Goal: Information Seeking & Learning: Learn about a topic

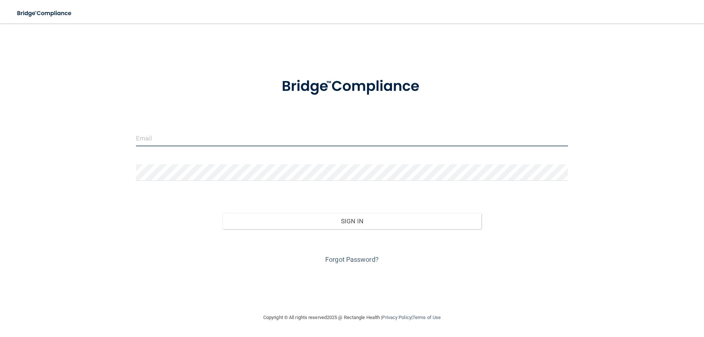
click at [177, 134] on input "email" at bounding box center [352, 138] width 432 height 16
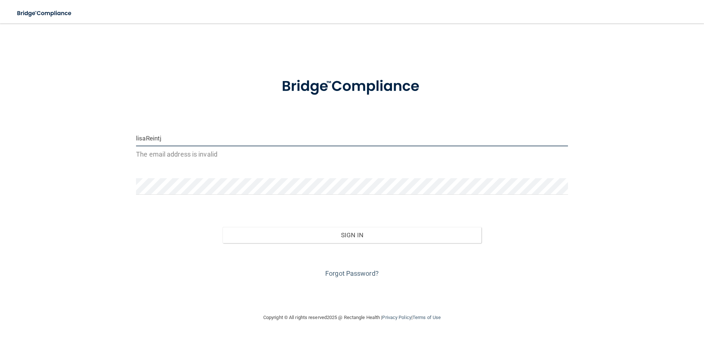
type input "lisareintjes@gmail.com"
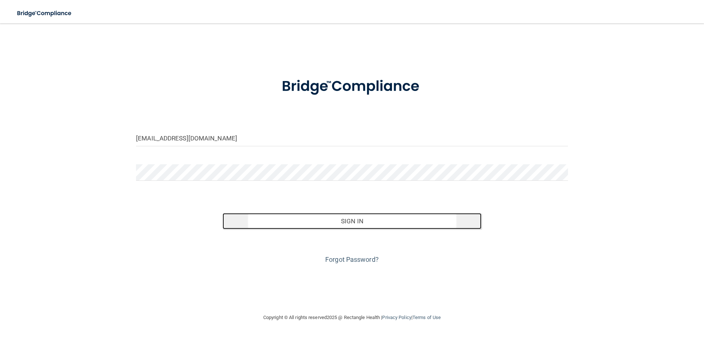
click at [350, 219] on button "Sign In" at bounding box center [352, 221] width 259 height 16
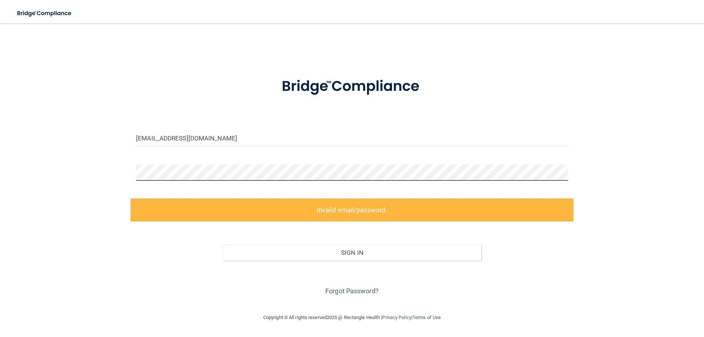
click at [132, 166] on div at bounding box center [351, 175] width 443 height 22
click at [106, 160] on div "lisareintjes@gmail.com Invalid email/password. You don't have permission to acc…" at bounding box center [352, 168] width 674 height 275
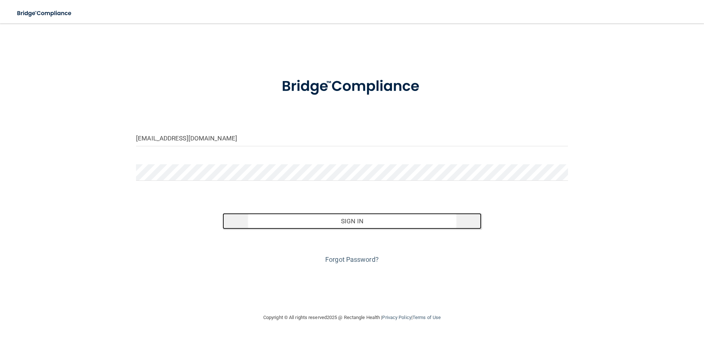
click at [286, 219] on button "Sign In" at bounding box center [352, 221] width 259 height 16
click at [280, 221] on button "Sign In" at bounding box center [352, 221] width 259 height 16
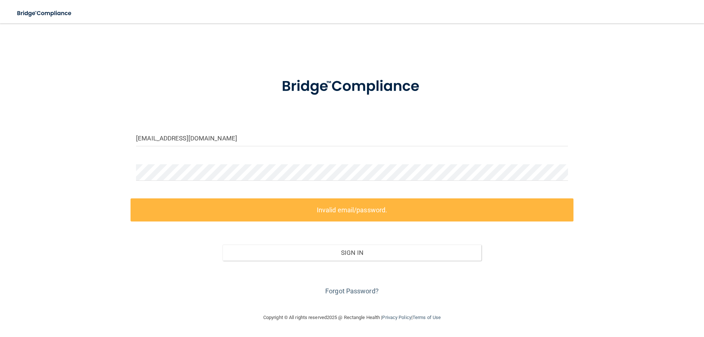
click at [248, 161] on form "lisareintjes@gmail.com Invalid email/password. You don't have permission to acc…" at bounding box center [352, 181] width 432 height 229
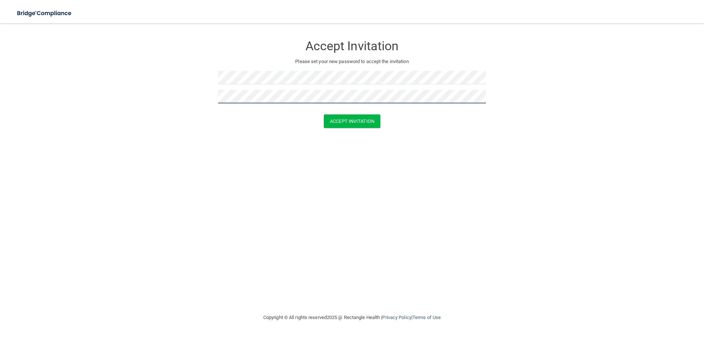
click at [324, 114] on button "Accept Invitation" at bounding box center [352, 121] width 56 height 14
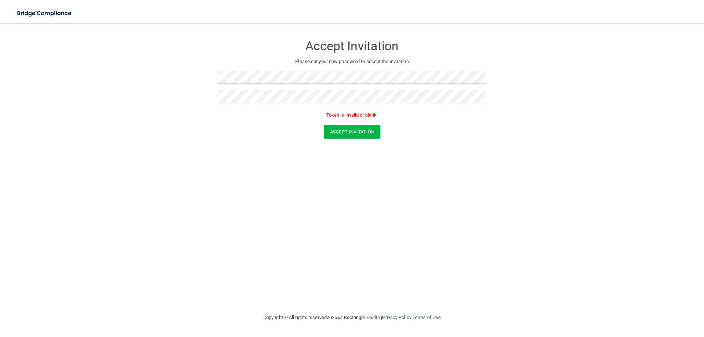
click at [202, 71] on form "Accept Invitation Please set your new password to accept the invitation Token i…" at bounding box center [352, 89] width 674 height 117
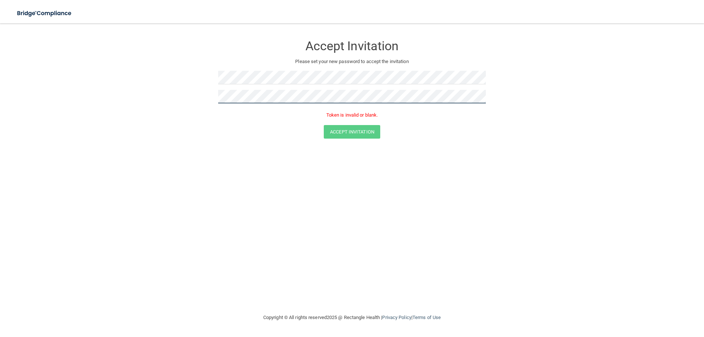
click at [200, 92] on form "Accept Invitation Please set your new password to accept the invitation Token i…" at bounding box center [352, 89] width 674 height 117
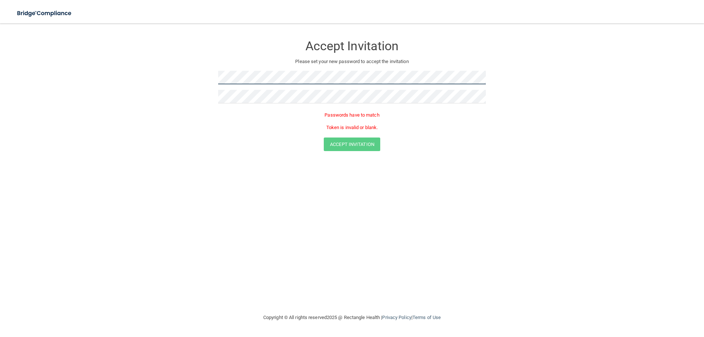
click at [174, 77] on form "Accept Invitation Please set your new password to accept the invitation Passwor…" at bounding box center [352, 95] width 674 height 129
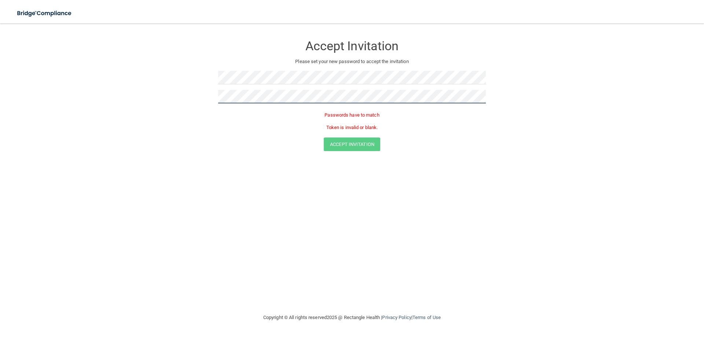
click at [204, 91] on form "Accept Invitation Please set your new password to accept the invitation Passwor…" at bounding box center [352, 95] width 674 height 129
click at [324, 125] on button "Accept Invitation" at bounding box center [352, 132] width 56 height 14
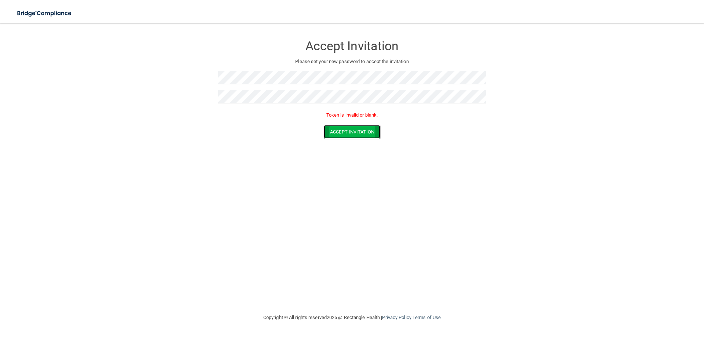
click at [328, 135] on button "Accept Invitation" at bounding box center [352, 132] width 56 height 14
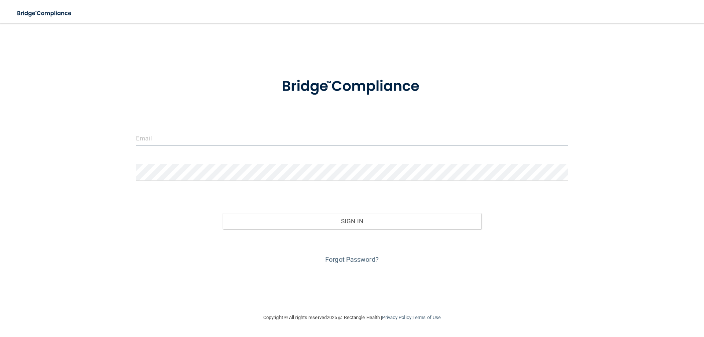
click at [211, 136] on input "email" at bounding box center [352, 138] width 432 height 16
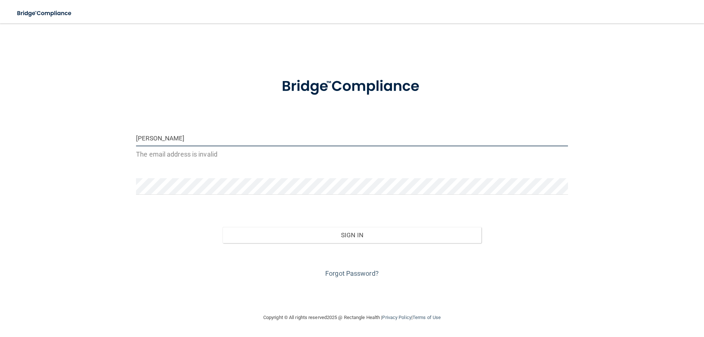
type input "[EMAIL_ADDRESS][DOMAIN_NAME]"
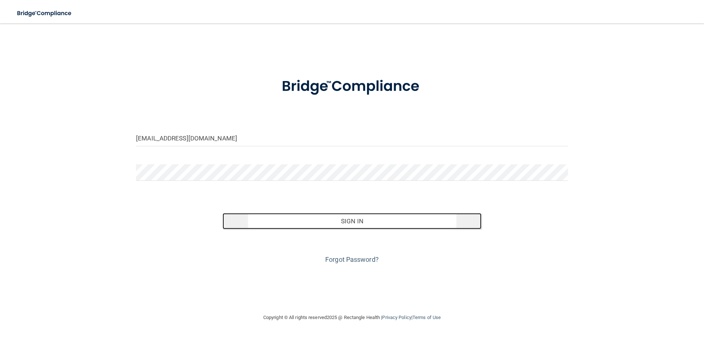
click at [357, 221] on button "Sign In" at bounding box center [352, 221] width 259 height 16
click at [357, 219] on button "Sign In" at bounding box center [352, 221] width 259 height 16
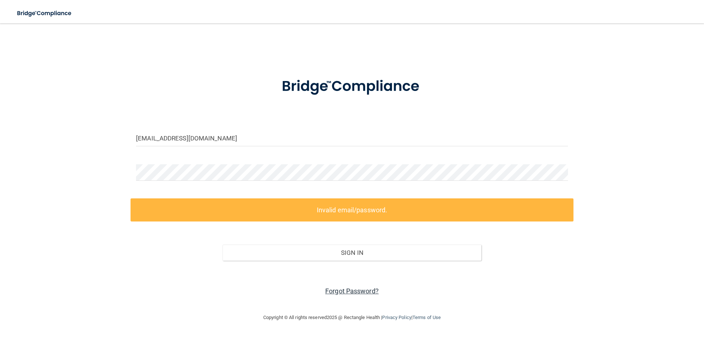
click at [343, 291] on link "Forgot Password?" at bounding box center [352, 291] width 54 height 8
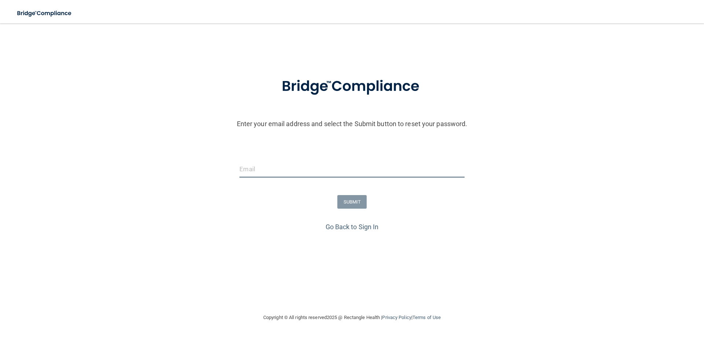
click at [268, 166] on input "email" at bounding box center [351, 169] width 225 height 16
type input "[EMAIL_ADDRESS][DOMAIN_NAME]"
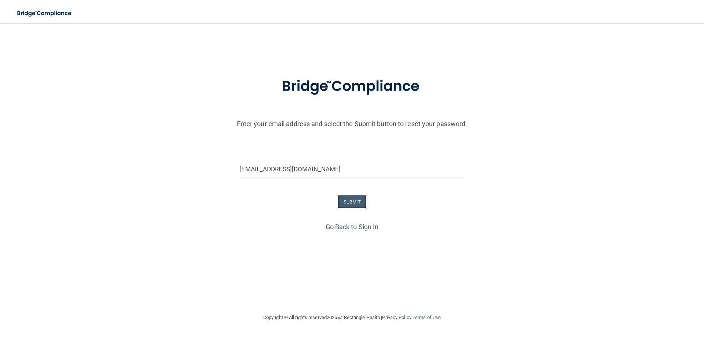
click at [359, 203] on button "SUBMIT" at bounding box center [352, 202] width 30 height 14
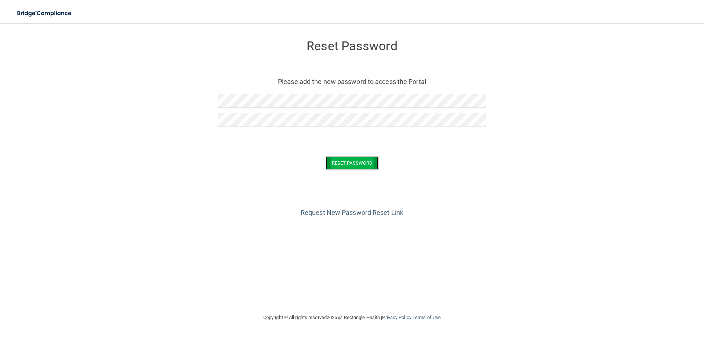
click at [360, 163] on button "Reset Password" at bounding box center [352, 163] width 53 height 14
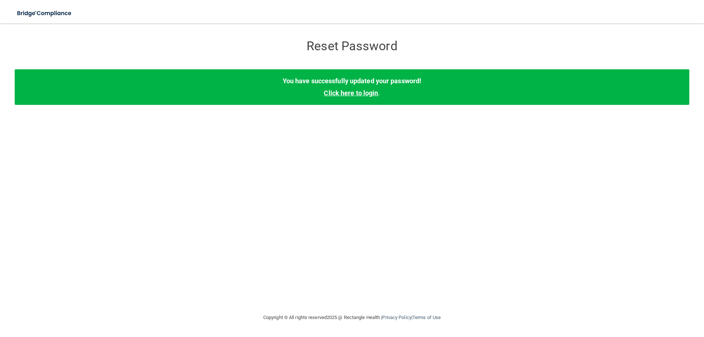
click at [372, 95] on link "Click here to login" at bounding box center [351, 93] width 54 height 8
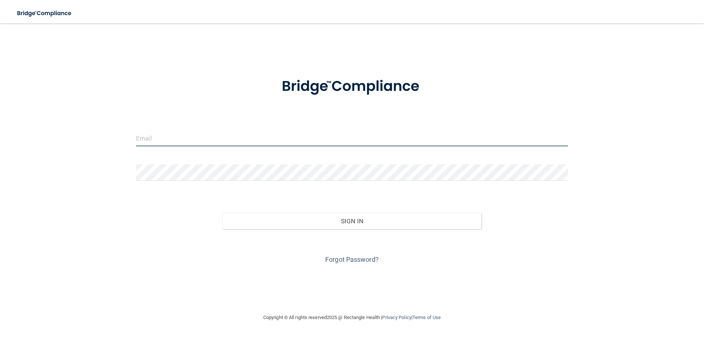
click at [144, 136] on input "email" at bounding box center [352, 138] width 432 height 16
type input "[EMAIL_ADDRESS][DOMAIN_NAME]"
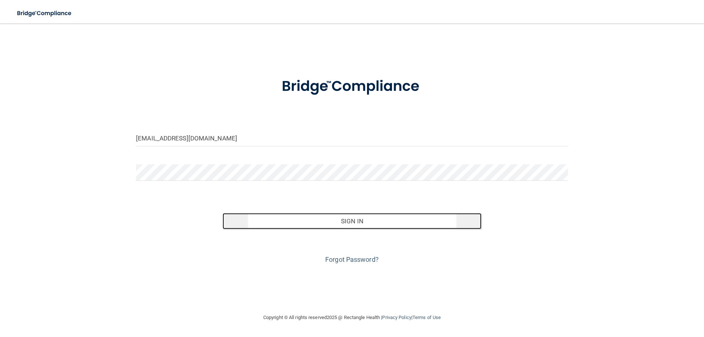
click at [364, 225] on button "Sign In" at bounding box center [352, 221] width 259 height 16
click at [301, 218] on button "Sign In" at bounding box center [352, 221] width 259 height 16
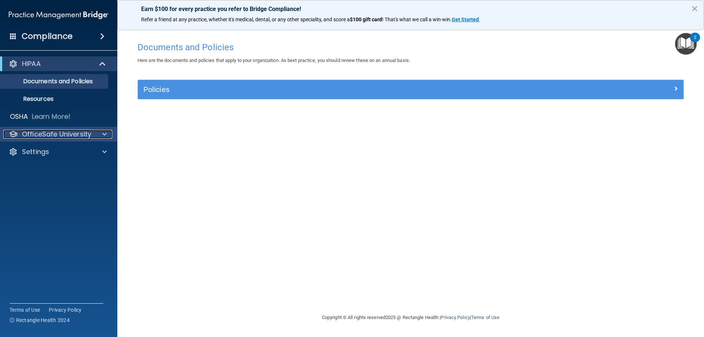
click at [77, 133] on p "OfficeSafe University" at bounding box center [56, 134] width 69 height 9
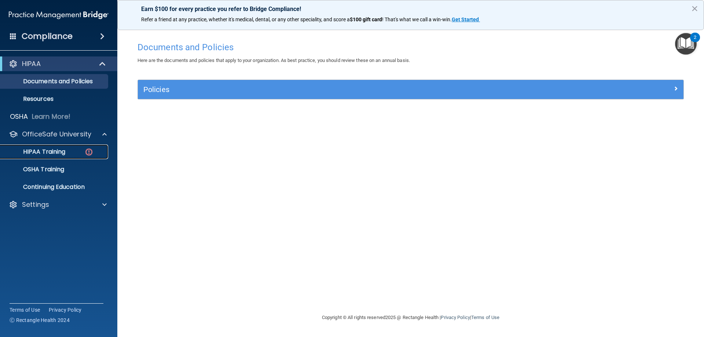
click at [51, 151] on p "HIPAA Training" at bounding box center [35, 151] width 60 height 7
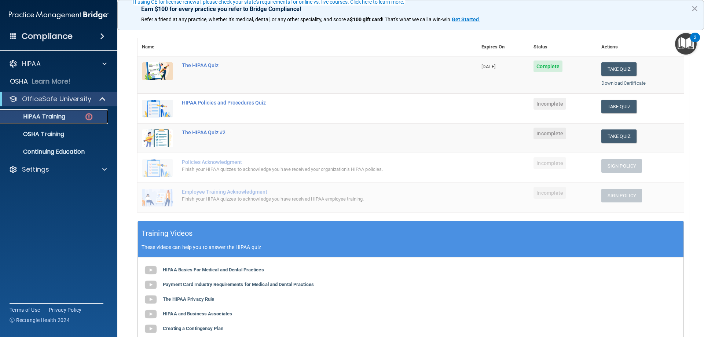
scroll to position [73, 0]
click at [618, 105] on button "Take Quiz" at bounding box center [618, 106] width 35 height 14
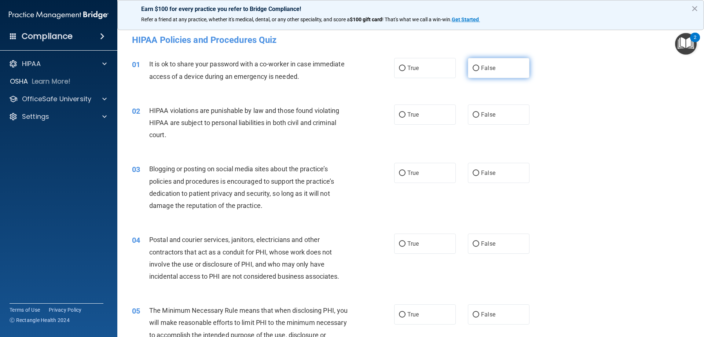
click at [474, 66] on input "False" at bounding box center [475, 68] width 7 height 5
radio input "true"
click at [399, 115] on input "True" at bounding box center [402, 114] width 7 height 5
radio input "true"
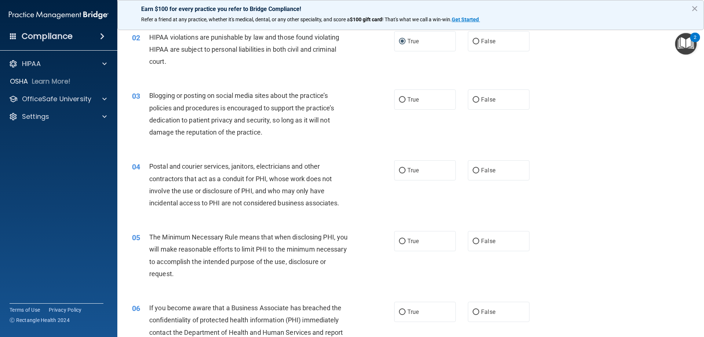
scroll to position [110, 0]
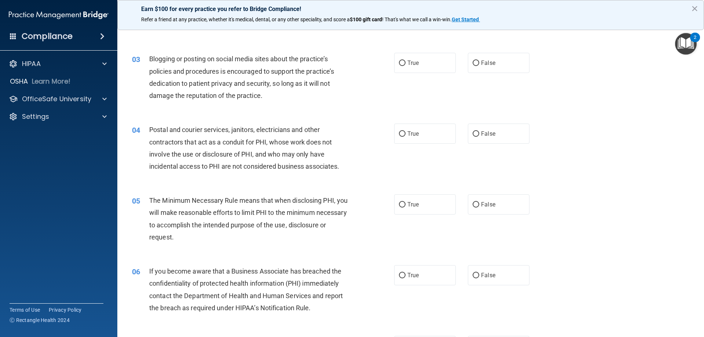
click at [389, 76] on div "03 Blogging or posting on social media sites about the practice’s policies and …" at bounding box center [263, 79] width 284 height 52
click at [400, 66] on input "True" at bounding box center [402, 62] width 7 height 5
radio input "true"
drag, startPoint x: 397, startPoint y: 71, endPoint x: 342, endPoint y: 109, distance: 66.1
click at [342, 109] on div "03 Blogging or posting on social media sites about the practice’s policies and …" at bounding box center [410, 79] width 568 height 71
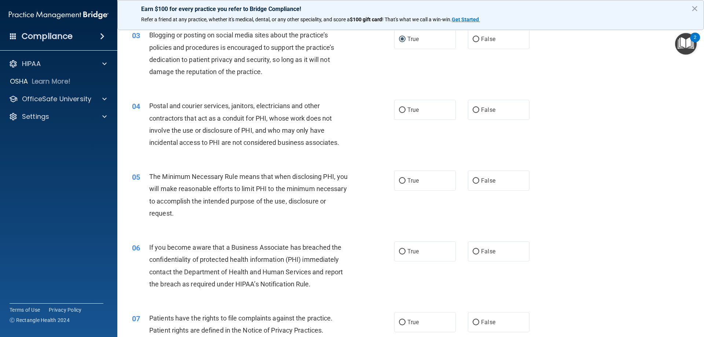
scroll to position [147, 0]
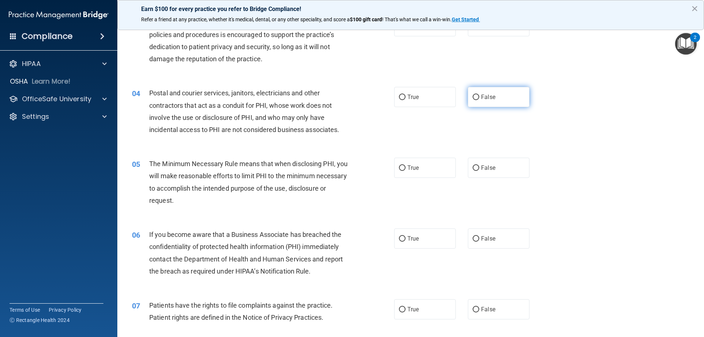
click at [472, 99] on input "False" at bounding box center [475, 97] width 7 height 5
radio input "true"
click at [397, 100] on label "True" at bounding box center [425, 97] width 62 height 20
click at [399, 100] on input "True" at bounding box center [402, 97] width 7 height 5
radio input "true"
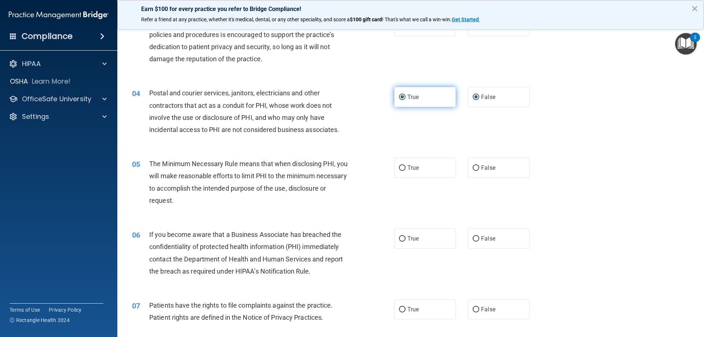
radio input "false"
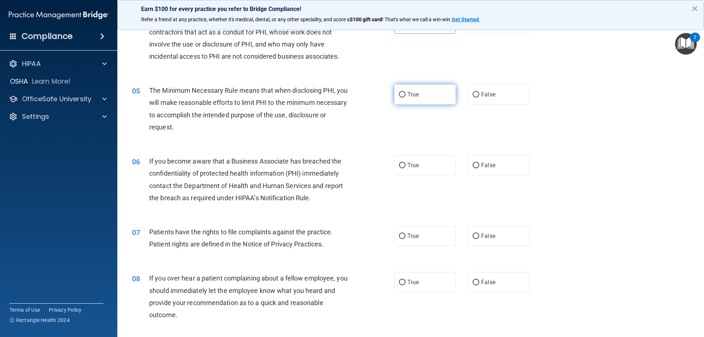
click at [399, 96] on input "True" at bounding box center [402, 94] width 7 height 5
radio input "true"
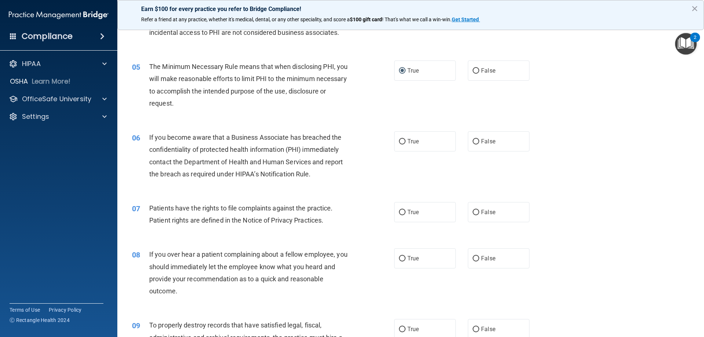
scroll to position [293, 0]
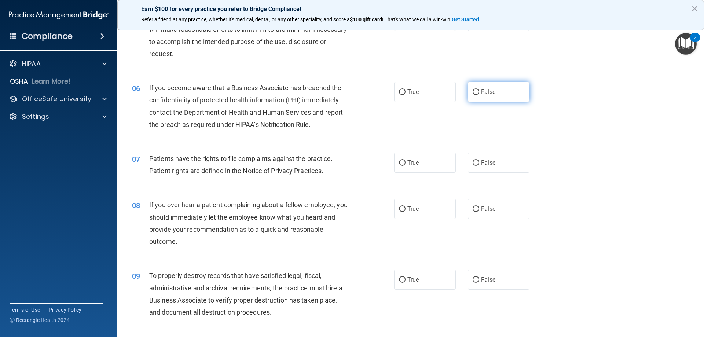
click at [477, 95] on label "False" at bounding box center [499, 92] width 62 height 20
click at [477, 95] on input "False" at bounding box center [475, 91] width 7 height 5
radio input "true"
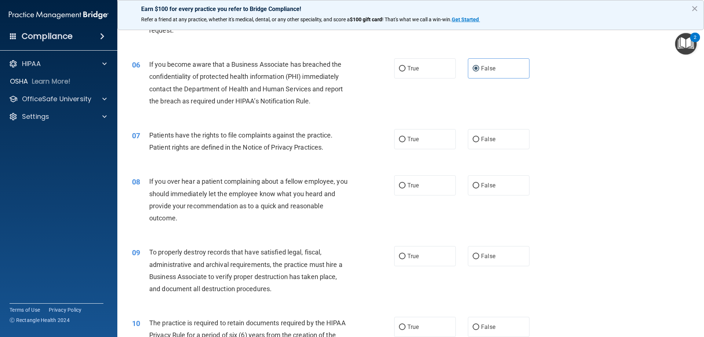
scroll to position [330, 0]
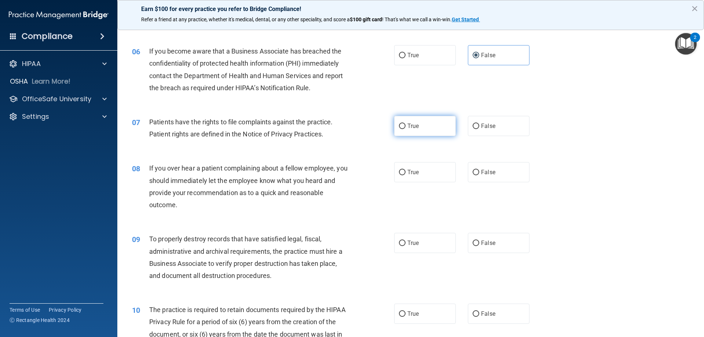
click at [400, 126] on input "True" at bounding box center [402, 126] width 7 height 5
radio input "true"
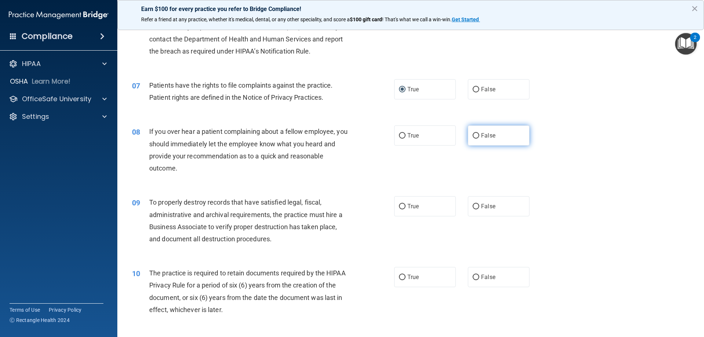
click at [472, 134] on input "False" at bounding box center [475, 135] width 7 height 5
radio input "true"
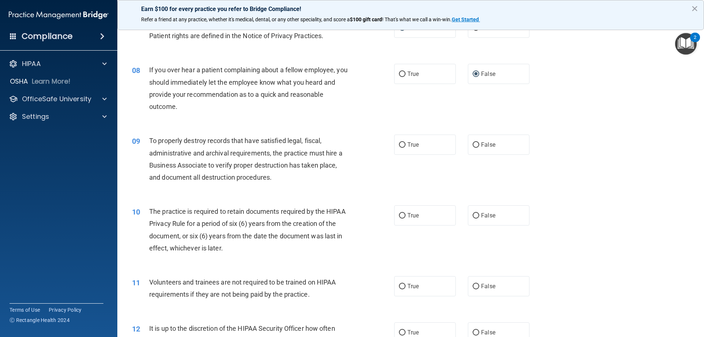
scroll to position [440, 0]
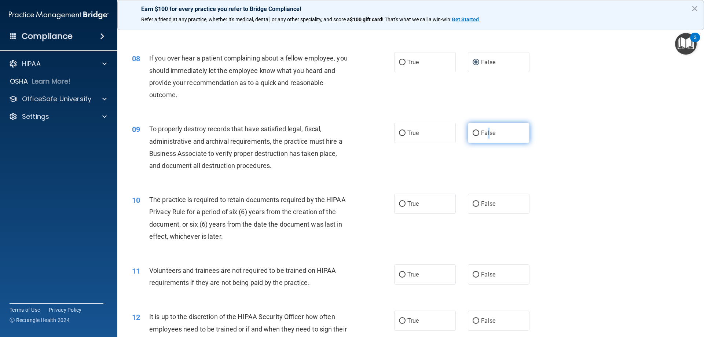
click at [485, 133] on span "False" at bounding box center [488, 132] width 14 height 7
click at [475, 134] on input "False" at bounding box center [475, 132] width 7 height 5
radio input "true"
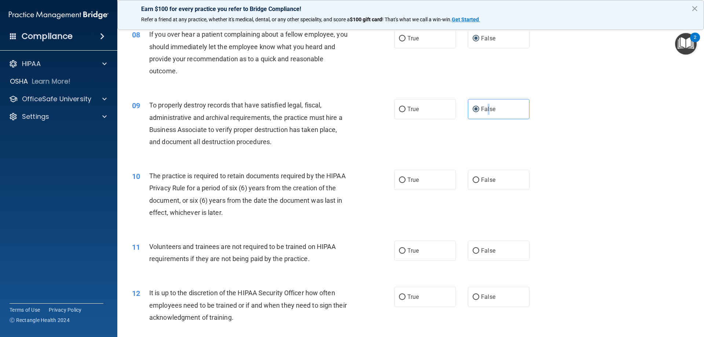
scroll to position [513, 0]
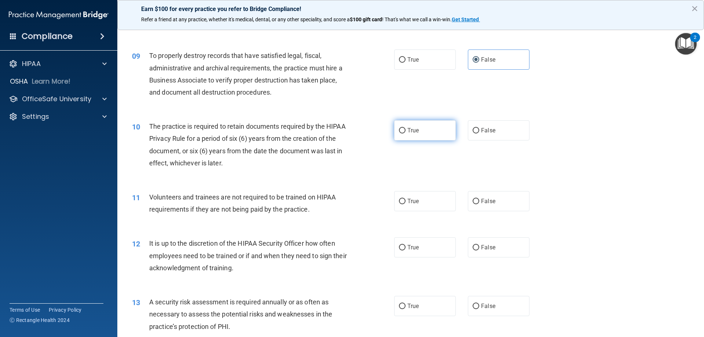
click at [418, 136] on label "True" at bounding box center [425, 130] width 62 height 20
click at [405, 133] on input "True" at bounding box center [402, 130] width 7 height 5
radio input "true"
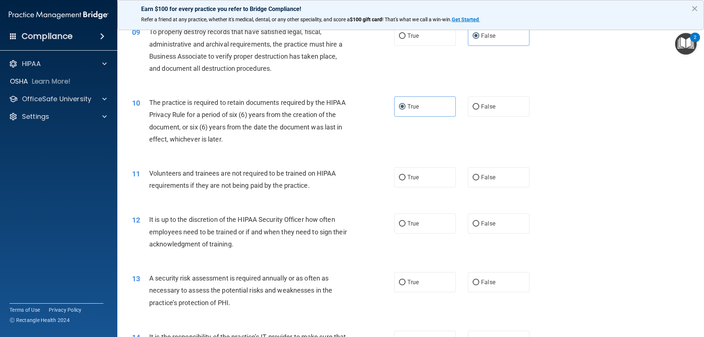
scroll to position [550, 0]
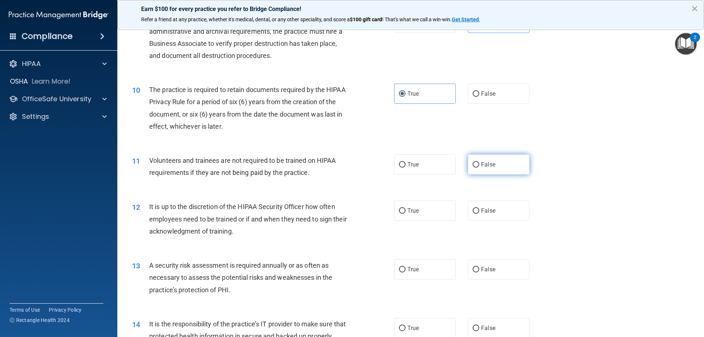
click at [472, 168] on label "False" at bounding box center [499, 164] width 62 height 20
click at [472, 168] on input "False" at bounding box center [475, 164] width 7 height 5
radio input "true"
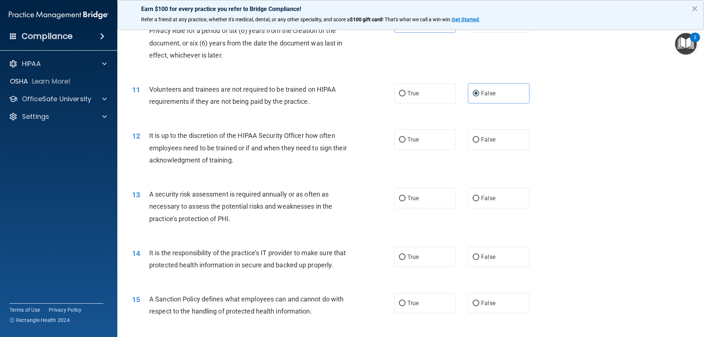
scroll to position [623, 0]
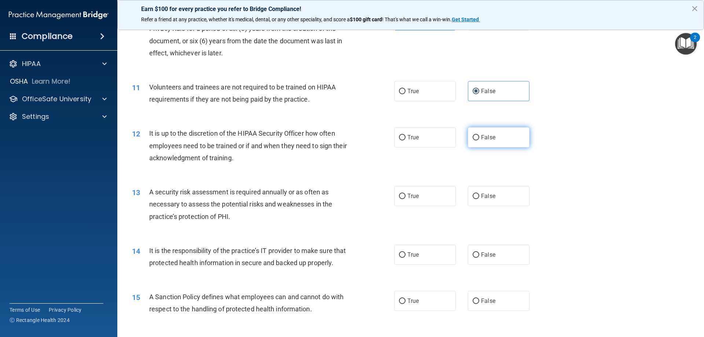
click at [477, 140] on label "False" at bounding box center [499, 137] width 62 height 20
click at [477, 140] on input "False" at bounding box center [475, 137] width 7 height 5
radio input "true"
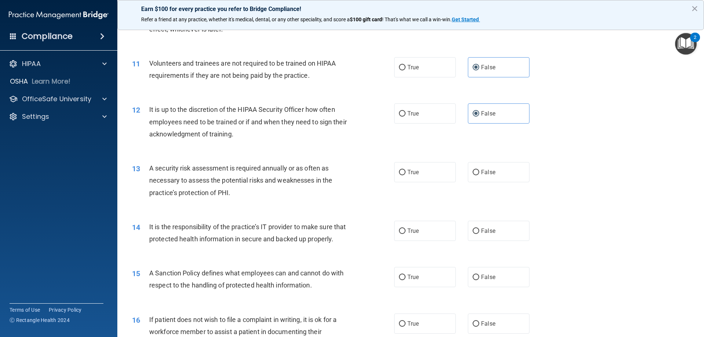
scroll to position [696, 0]
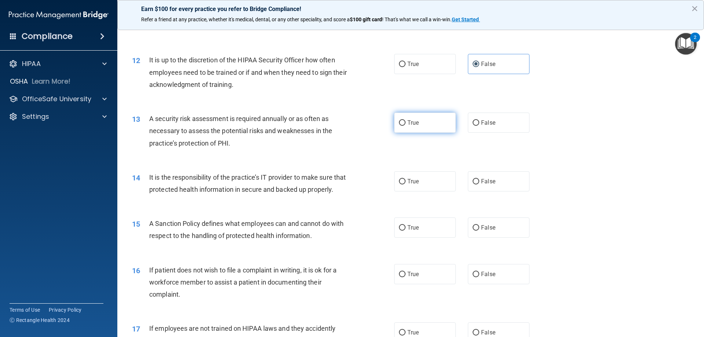
click at [407, 120] on label "True" at bounding box center [425, 123] width 62 height 20
click at [405, 120] on input "True" at bounding box center [402, 122] width 7 height 5
radio input "true"
click at [472, 183] on input "False" at bounding box center [475, 181] width 7 height 5
radio input "true"
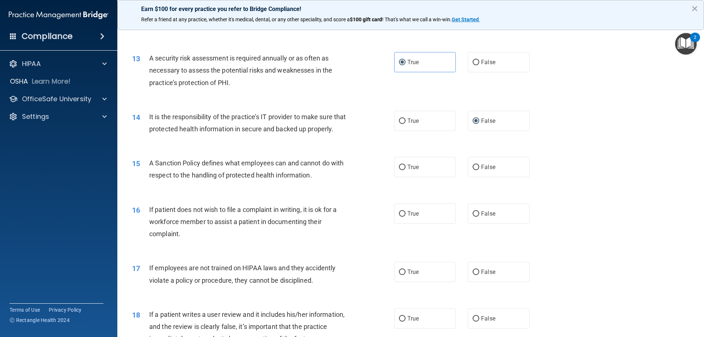
scroll to position [770, 0]
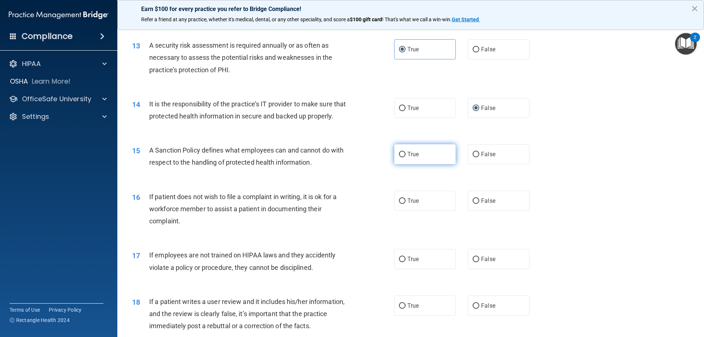
click at [403, 164] on label "True" at bounding box center [425, 154] width 62 height 20
click at [403, 157] on input "True" at bounding box center [402, 154] width 7 height 5
radio input "true"
click at [472, 204] on input "False" at bounding box center [475, 200] width 7 height 5
radio input "true"
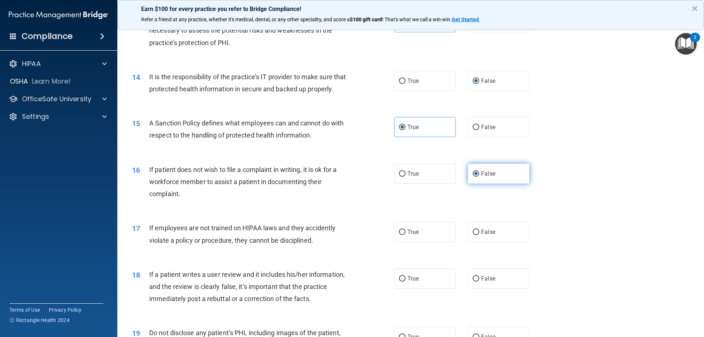
scroll to position [843, 0]
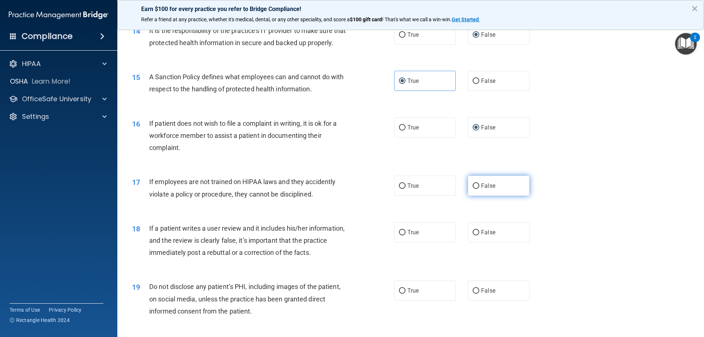
click at [472, 189] on input "False" at bounding box center [475, 185] width 7 height 5
radio input "true"
click at [474, 235] on input "False" at bounding box center [475, 232] width 7 height 5
radio input "true"
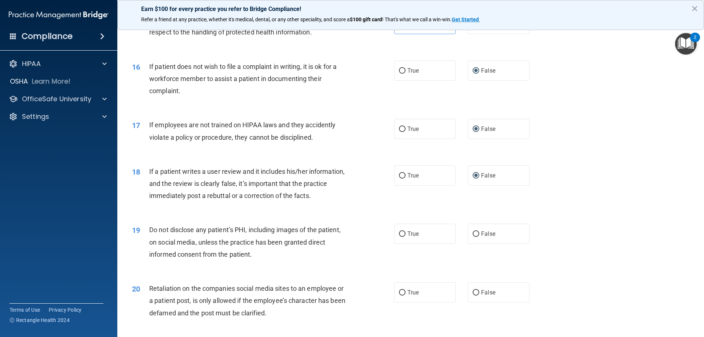
scroll to position [916, 0]
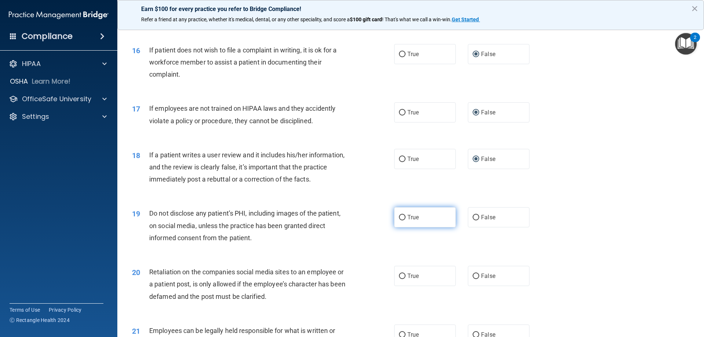
click at [400, 220] on input "True" at bounding box center [402, 217] width 7 height 5
radio input "true"
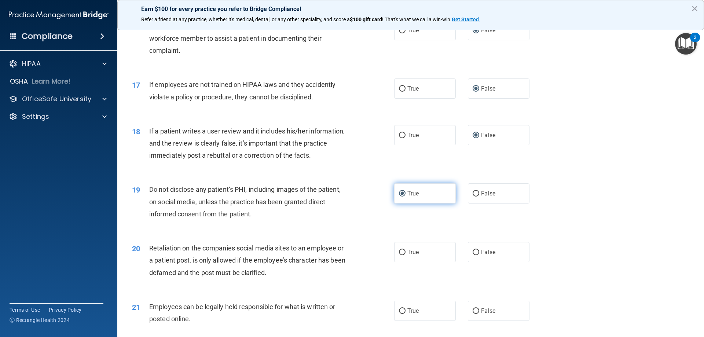
scroll to position [953, 0]
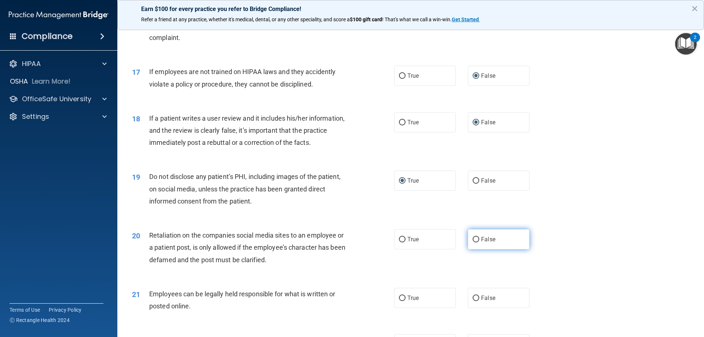
click at [474, 242] on input "False" at bounding box center [475, 239] width 7 height 5
radio input "true"
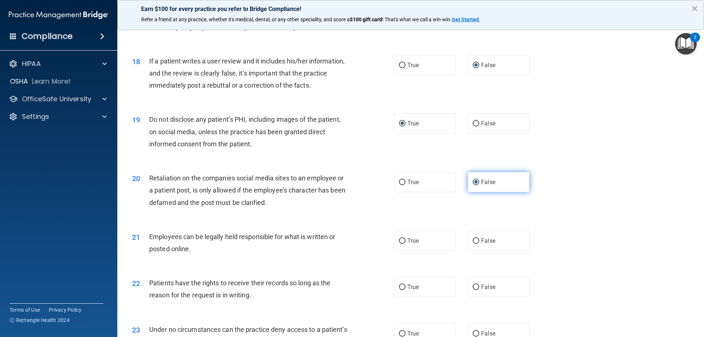
scroll to position [1026, 0]
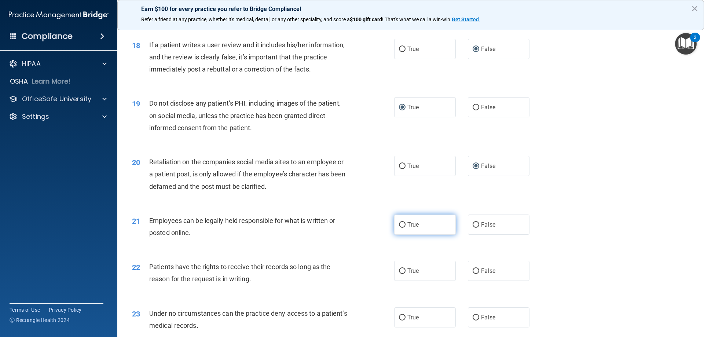
click at [399, 228] on input "True" at bounding box center [402, 224] width 7 height 5
radio input "true"
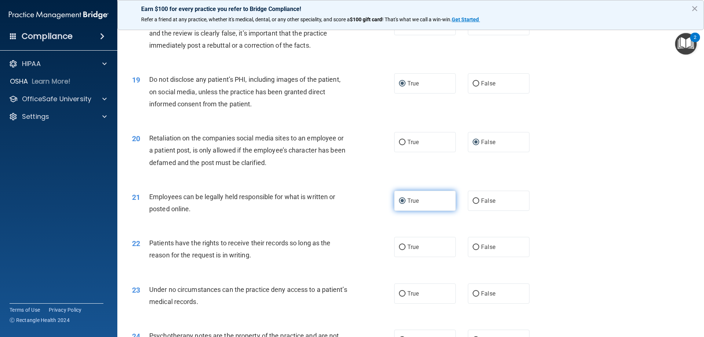
scroll to position [1063, 0]
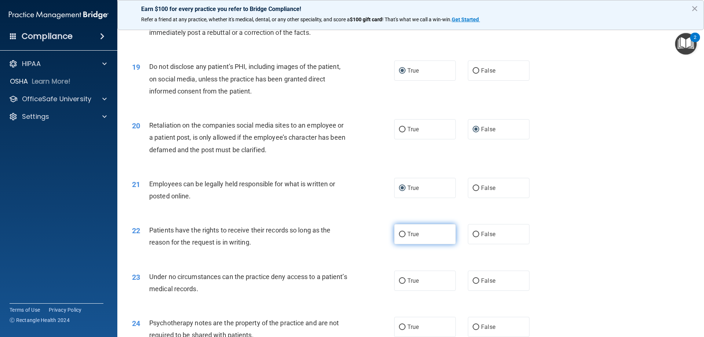
click at [399, 237] on input "True" at bounding box center [402, 234] width 7 height 5
radio input "true"
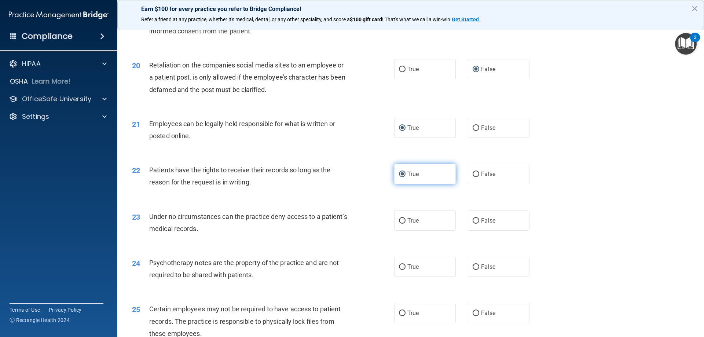
scroll to position [1136, 0]
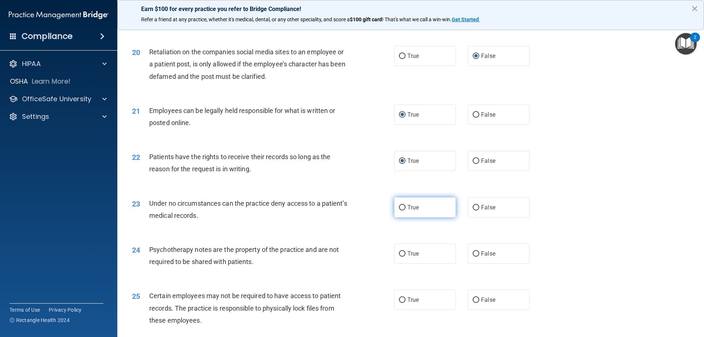
click at [448, 217] on label "True" at bounding box center [425, 207] width 62 height 20
click at [405, 210] on input "True" at bounding box center [402, 207] width 7 height 5
radio input "true"
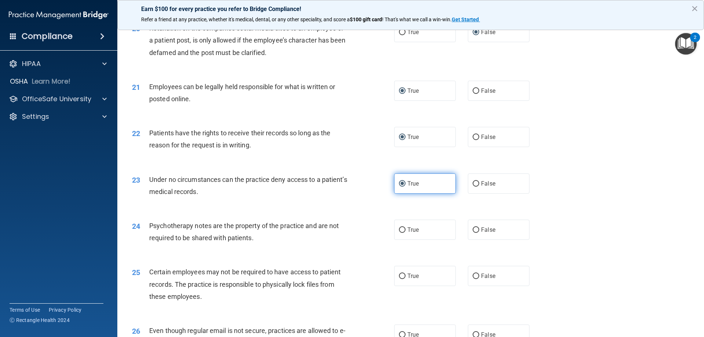
scroll to position [1173, 0]
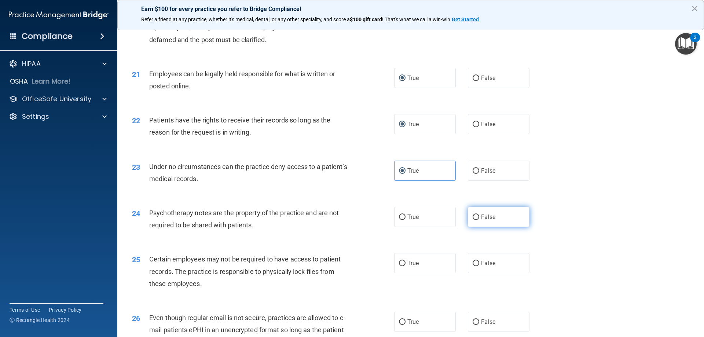
drag, startPoint x: 448, startPoint y: 224, endPoint x: 474, endPoint y: 226, distance: 26.1
click at [474, 226] on div "True False" at bounding box center [468, 217] width 148 height 20
click at [473, 220] on input "False" at bounding box center [475, 216] width 7 height 5
radio input "true"
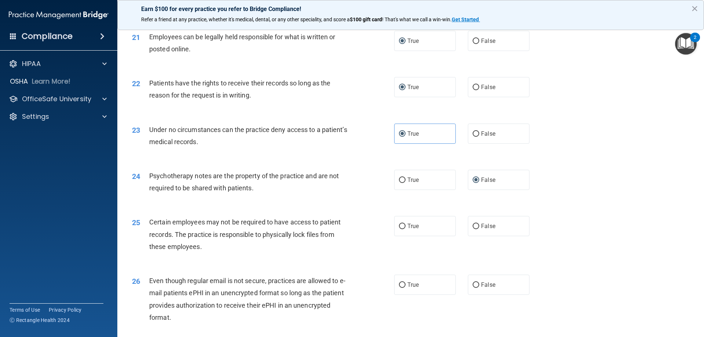
scroll to position [1246, 0]
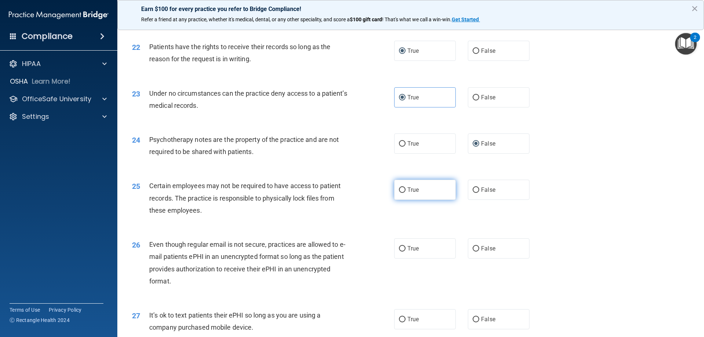
click at [400, 193] on input "True" at bounding box center [402, 189] width 7 height 5
radio input "true"
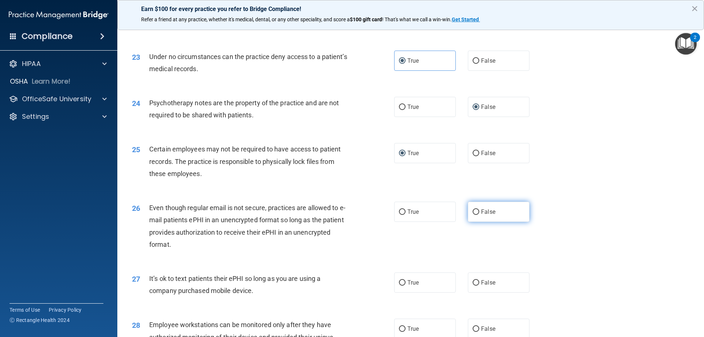
click at [471, 222] on label "False" at bounding box center [499, 212] width 62 height 20
click at [472, 215] on input "False" at bounding box center [475, 211] width 7 height 5
radio input "true"
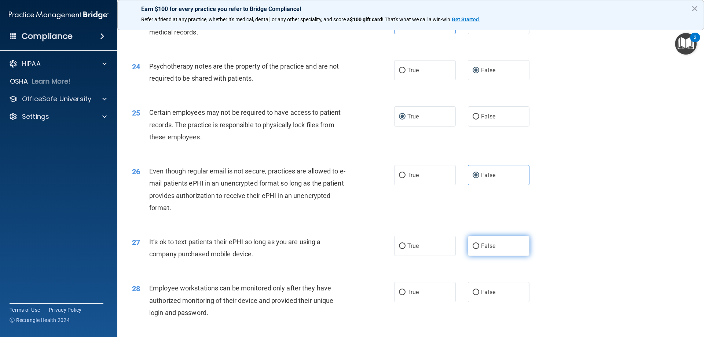
click at [468, 254] on label "False" at bounding box center [499, 246] width 62 height 20
click at [472, 249] on input "False" at bounding box center [475, 245] width 7 height 5
radio input "true"
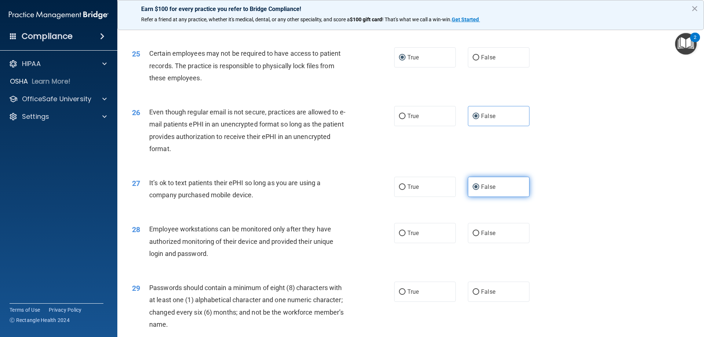
scroll to position [1430, 0]
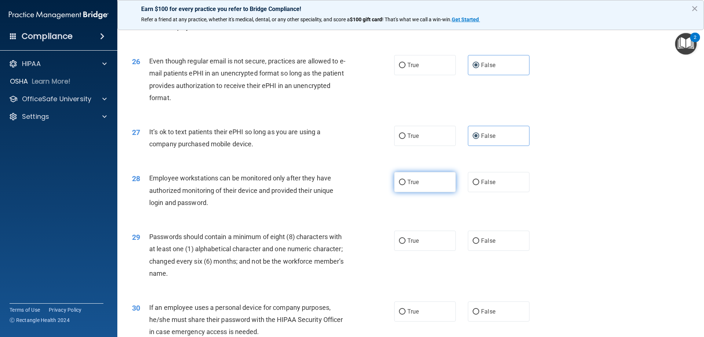
click at [436, 192] on label "True" at bounding box center [425, 182] width 62 height 20
click at [405, 185] on input "True" at bounding box center [402, 182] width 7 height 5
radio input "true"
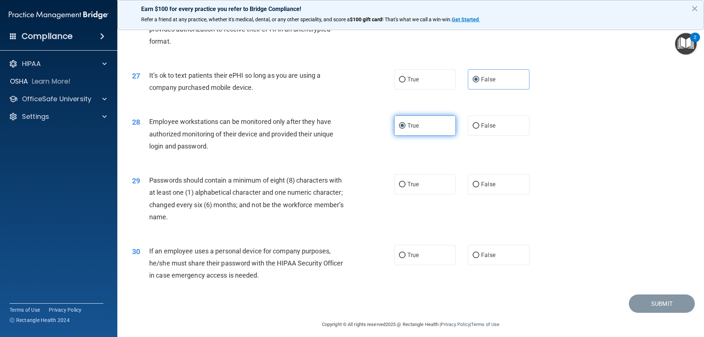
scroll to position [1503, 0]
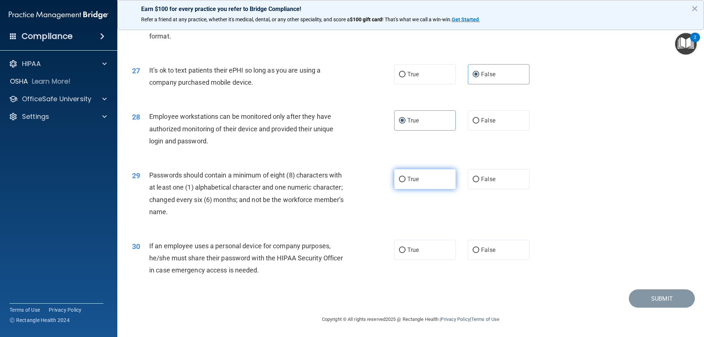
click at [426, 182] on label "True" at bounding box center [425, 179] width 62 height 20
click at [405, 182] on input "True" at bounding box center [402, 179] width 7 height 5
radio input "true"
click at [472, 249] on input "False" at bounding box center [475, 249] width 7 height 5
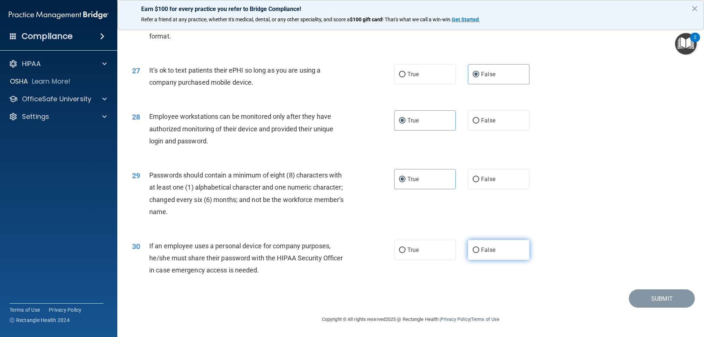
radio input "true"
click at [660, 298] on button "Submit" at bounding box center [662, 298] width 66 height 19
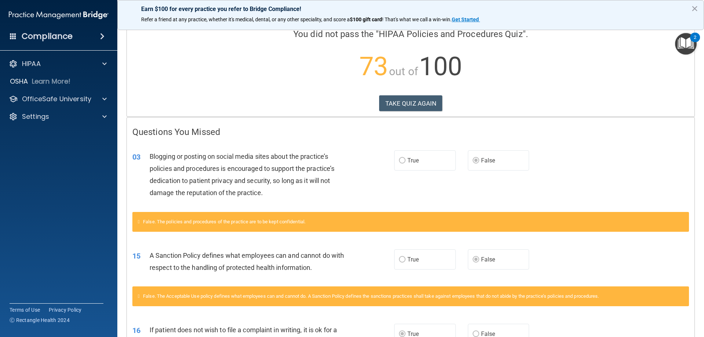
scroll to position [15, 0]
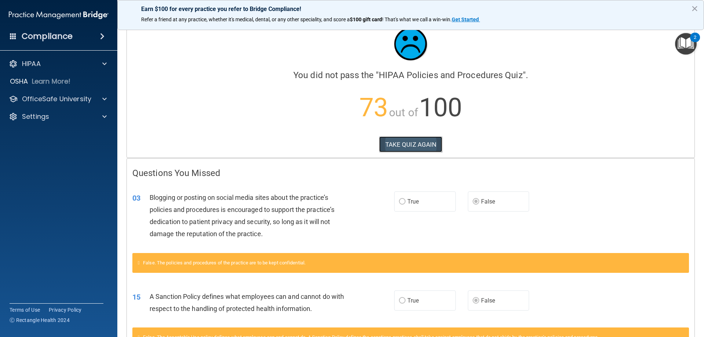
click at [429, 142] on button "TAKE QUIZ AGAIN" at bounding box center [410, 144] width 63 height 16
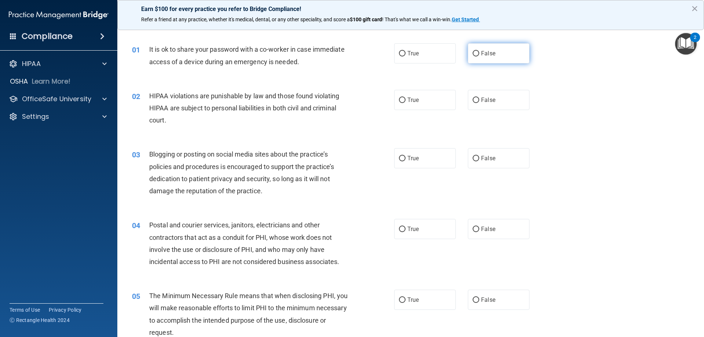
click at [474, 56] on input "False" at bounding box center [475, 53] width 7 height 5
radio input "true"
click at [408, 104] on label "True" at bounding box center [425, 100] width 62 height 20
click at [405, 103] on input "True" at bounding box center [402, 100] width 7 height 5
radio input "true"
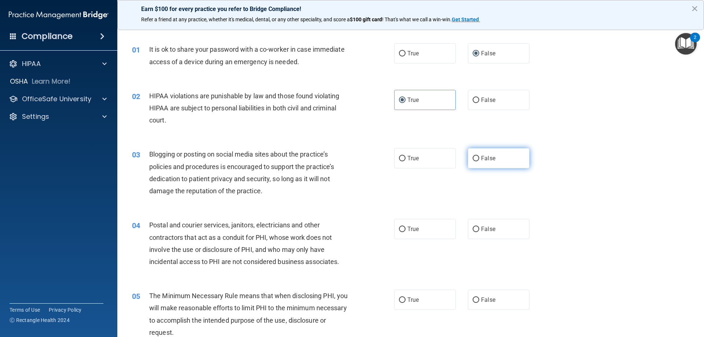
click at [472, 157] on input "False" at bounding box center [475, 158] width 7 height 5
radio input "true"
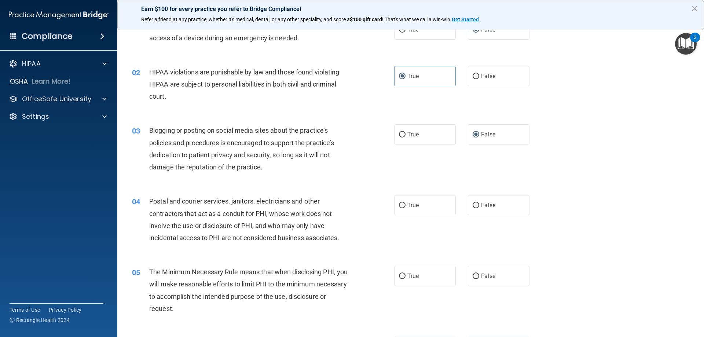
scroll to position [51, 0]
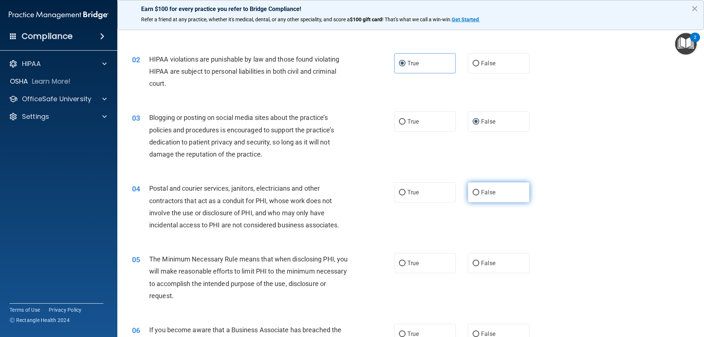
click at [474, 192] on input "False" at bounding box center [475, 192] width 7 height 5
radio input "true"
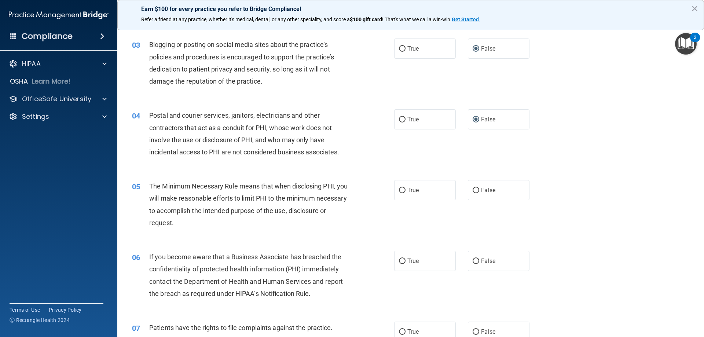
scroll to position [125, 0]
click at [400, 191] on input "True" at bounding box center [402, 189] width 7 height 5
radio input "true"
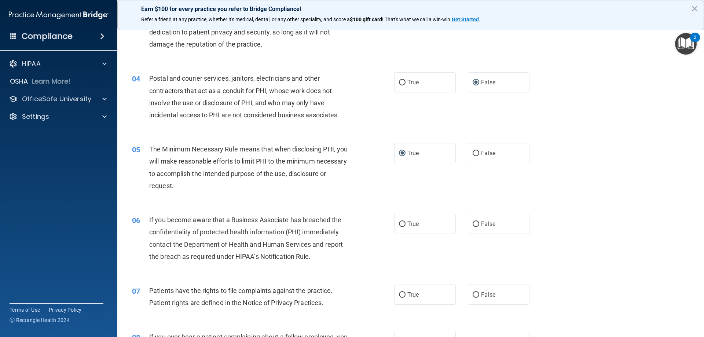
scroll to position [198, 0]
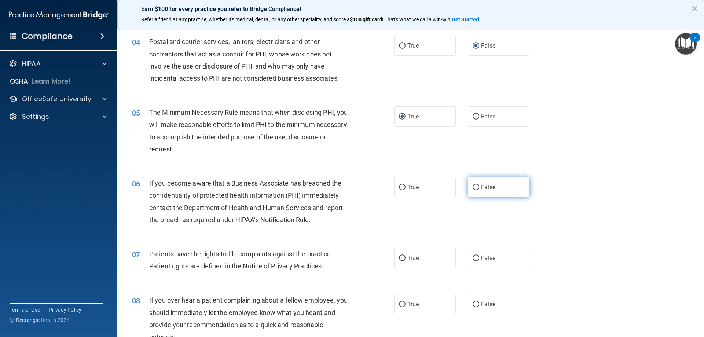
click at [477, 190] on label "False" at bounding box center [499, 187] width 62 height 20
click at [477, 190] on input "False" at bounding box center [475, 187] width 7 height 5
radio input "true"
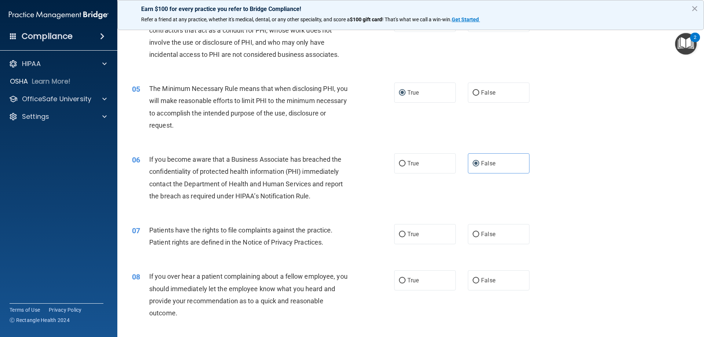
scroll to position [235, 0]
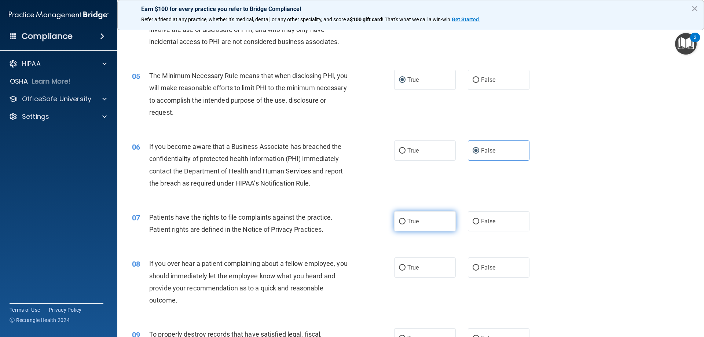
click at [394, 221] on label "True" at bounding box center [425, 221] width 62 height 20
click at [399, 221] on input "True" at bounding box center [402, 221] width 7 height 5
radio input "true"
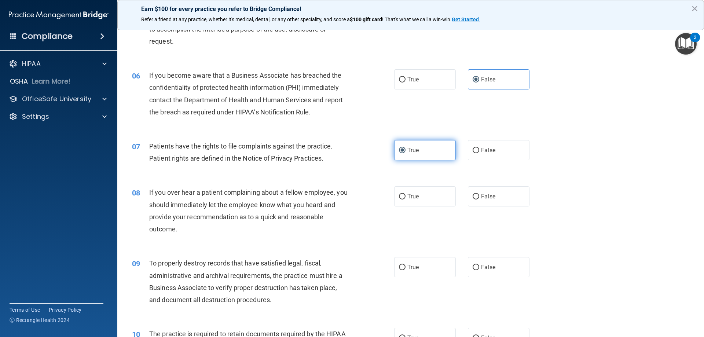
scroll to position [308, 0]
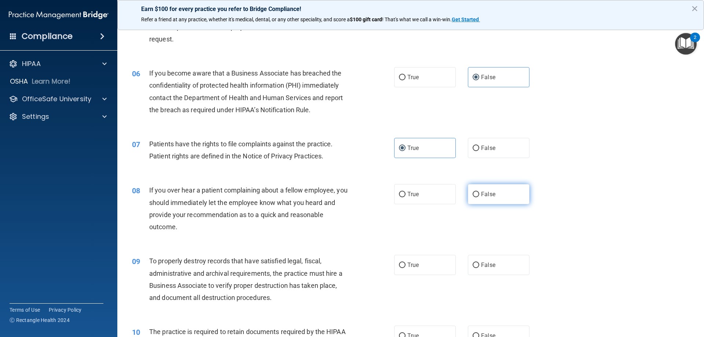
click at [472, 193] on input "False" at bounding box center [475, 194] width 7 height 5
radio input "true"
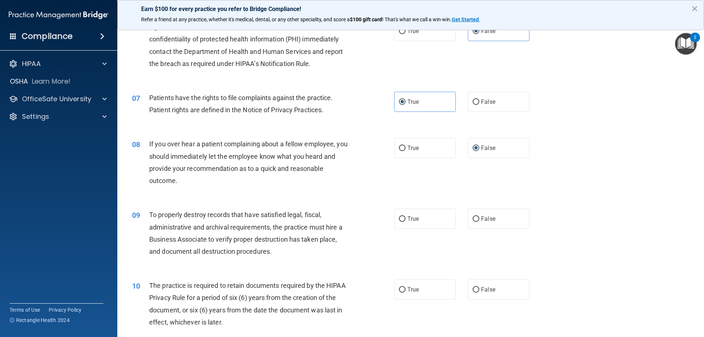
scroll to position [381, 0]
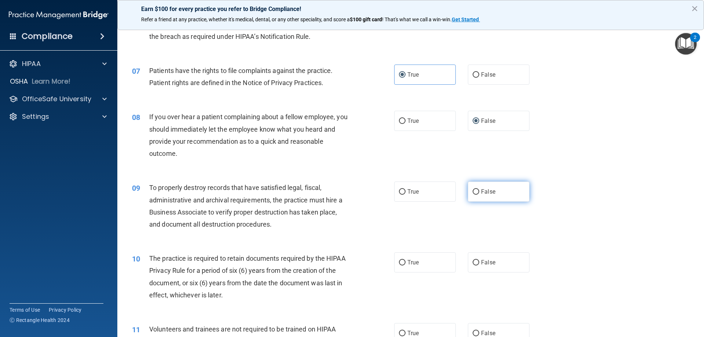
click at [472, 192] on input "False" at bounding box center [475, 191] width 7 height 5
radio input "true"
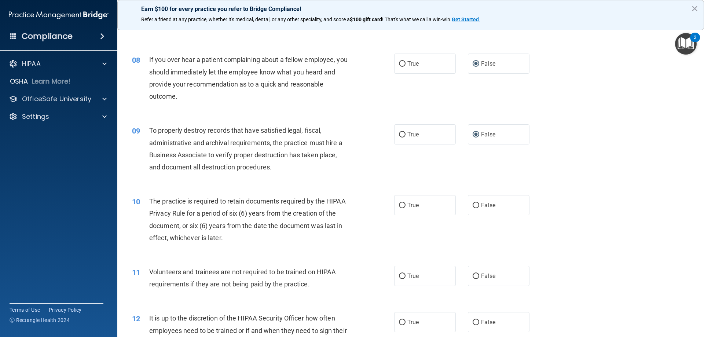
scroll to position [455, 0]
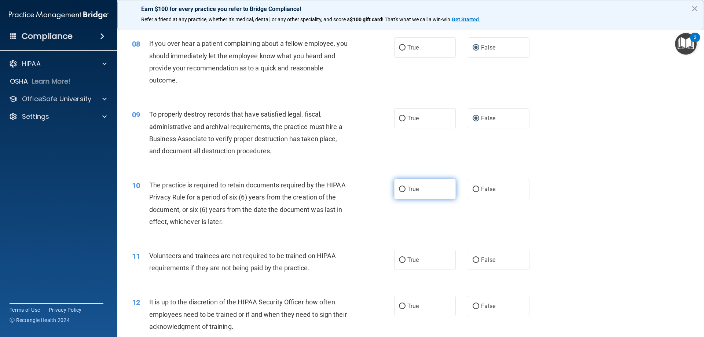
click at [397, 193] on label "True" at bounding box center [425, 189] width 62 height 20
click at [399, 192] on input "True" at bounding box center [402, 189] width 7 height 5
radio input "true"
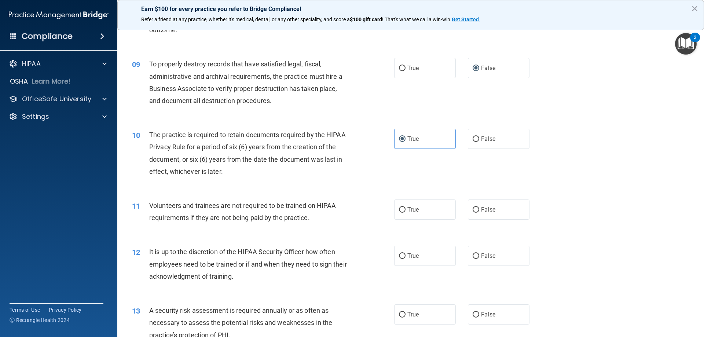
scroll to position [528, 0]
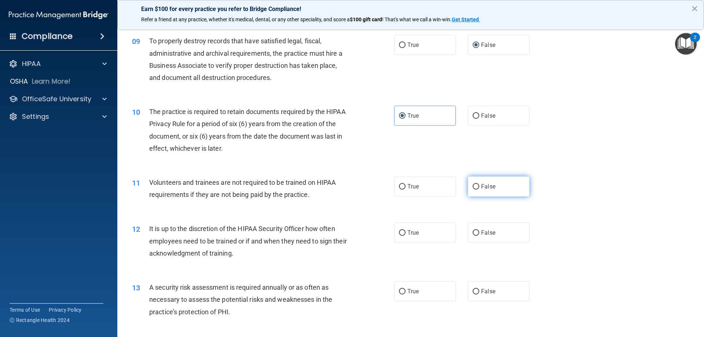
click at [472, 186] on input "False" at bounding box center [475, 186] width 7 height 5
radio input "true"
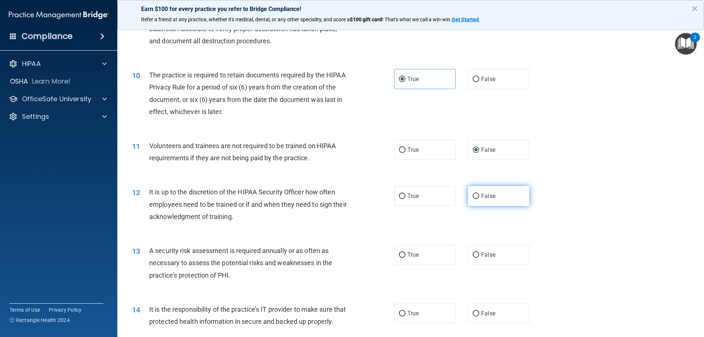
click at [475, 195] on input "False" at bounding box center [475, 196] width 7 height 5
radio input "true"
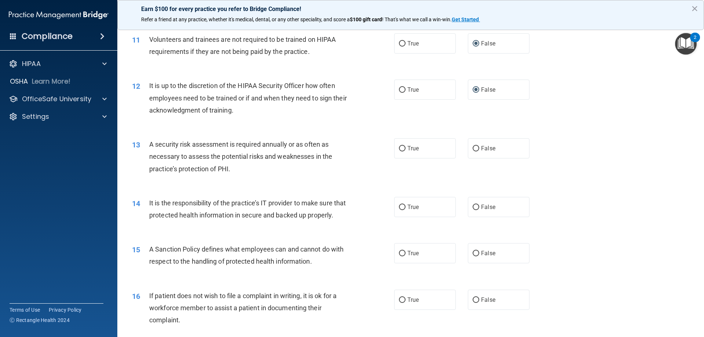
scroll to position [674, 0]
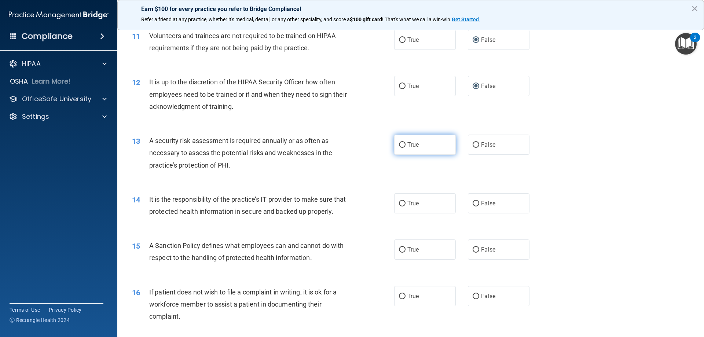
click at [399, 146] on input "True" at bounding box center [402, 144] width 7 height 5
radio input "true"
click at [475, 201] on input "False" at bounding box center [475, 203] width 7 height 5
radio input "true"
click at [472, 253] on input "False" at bounding box center [475, 249] width 7 height 5
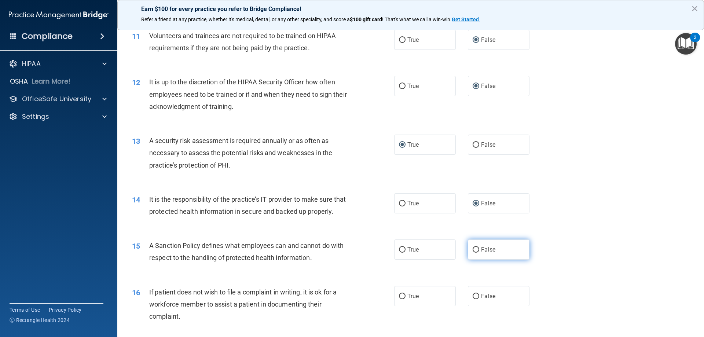
radio input "true"
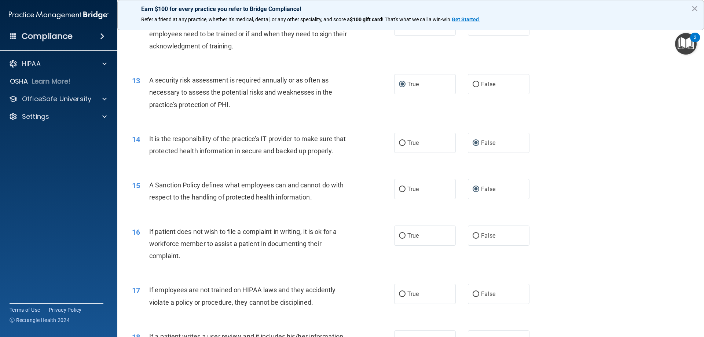
scroll to position [748, 0]
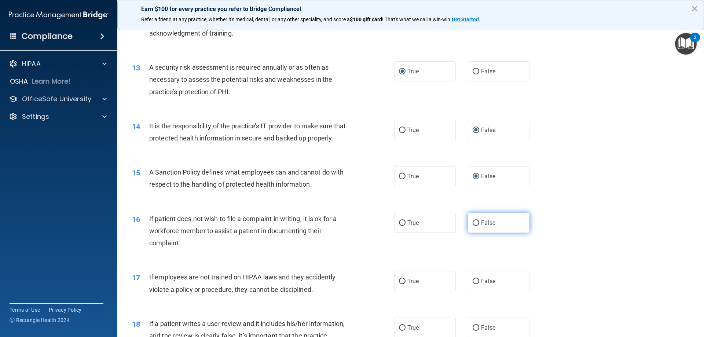
click at [474, 226] on input "False" at bounding box center [475, 222] width 7 height 5
radio input "true"
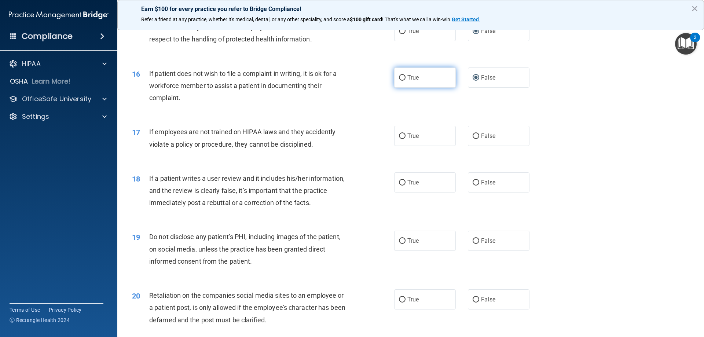
scroll to position [894, 0]
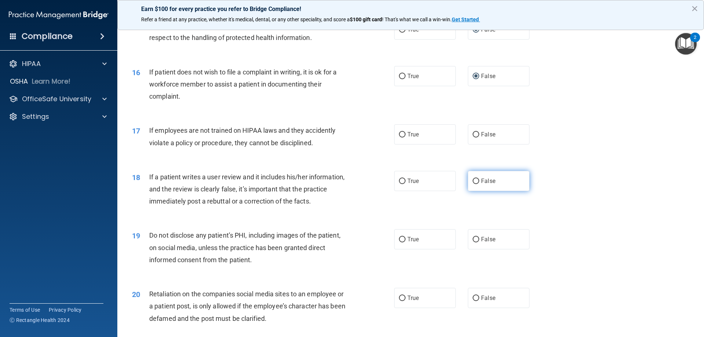
click at [472, 184] on input "False" at bounding box center [475, 181] width 7 height 5
radio input "true"
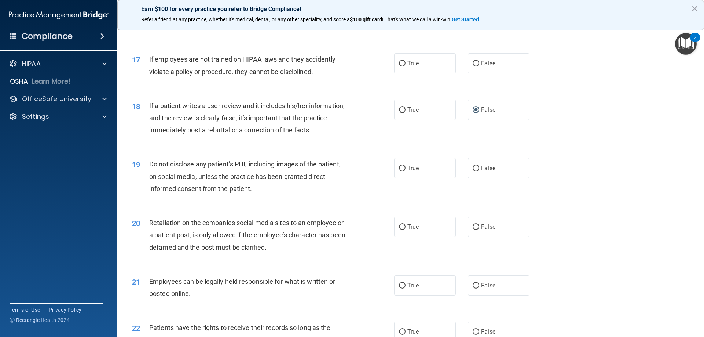
scroll to position [968, 0]
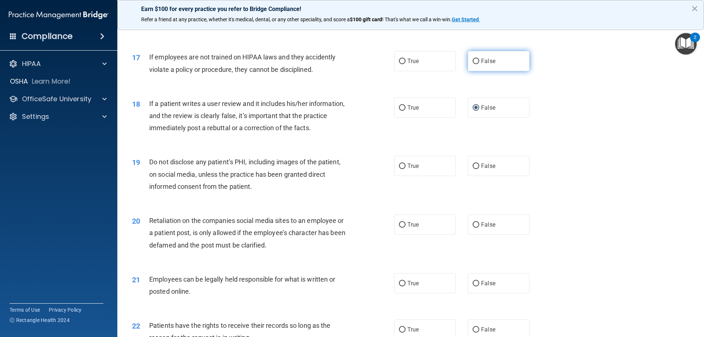
click at [472, 64] on input "False" at bounding box center [475, 61] width 7 height 5
radio input "true"
click at [401, 169] on input "True" at bounding box center [402, 165] width 7 height 5
radio input "true"
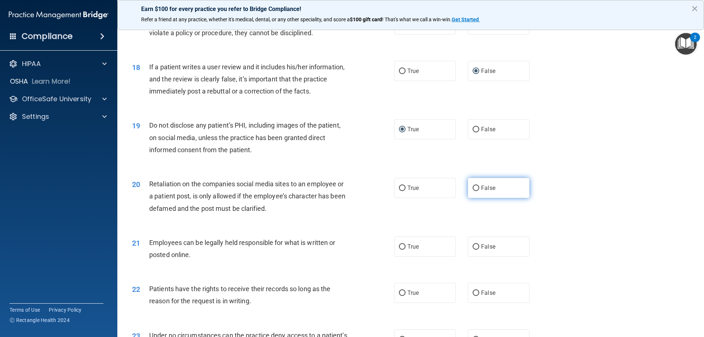
click at [473, 191] on input "False" at bounding box center [475, 187] width 7 height 5
radio input "true"
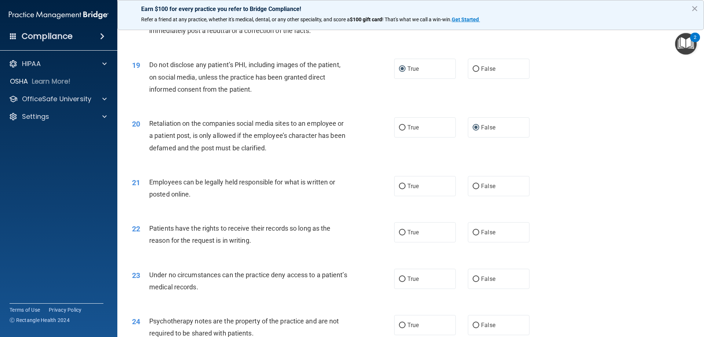
scroll to position [1078, 0]
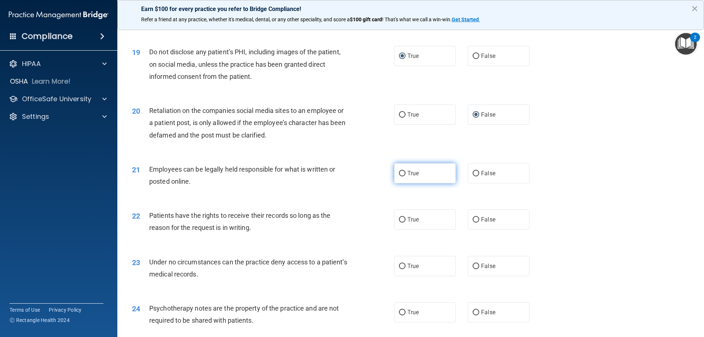
click at [399, 176] on input "True" at bounding box center [402, 173] width 7 height 5
radio input "true"
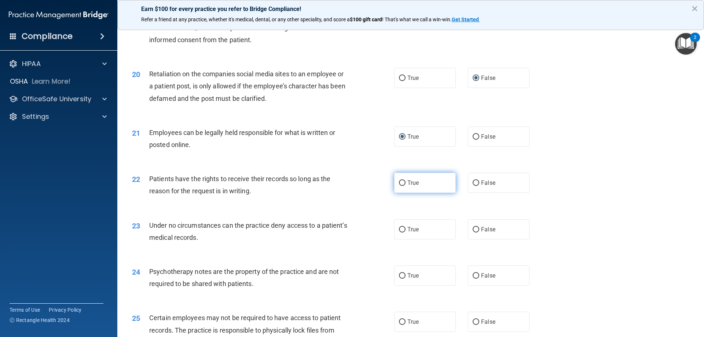
click at [401, 186] on input "True" at bounding box center [402, 182] width 7 height 5
radio input "true"
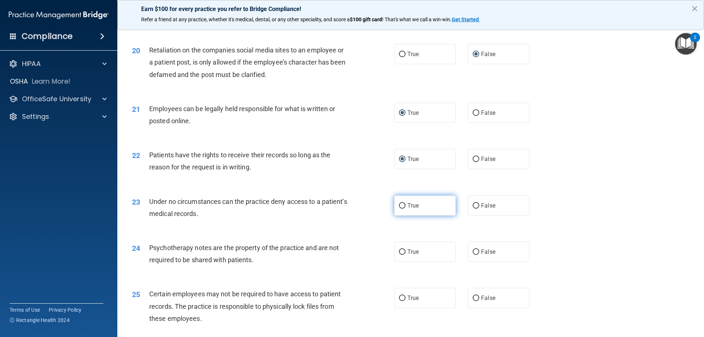
scroll to position [1151, 0]
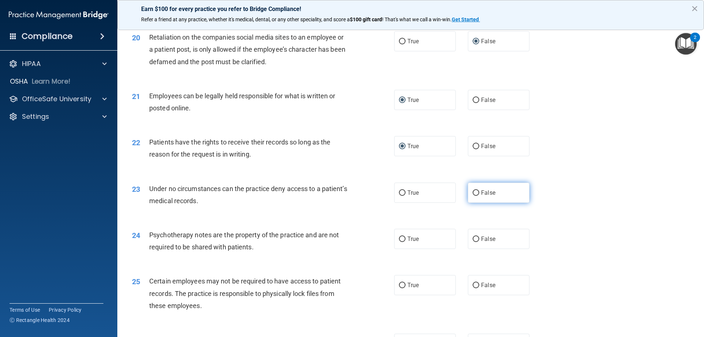
click at [475, 196] on input "False" at bounding box center [475, 192] width 7 height 5
radio input "true"
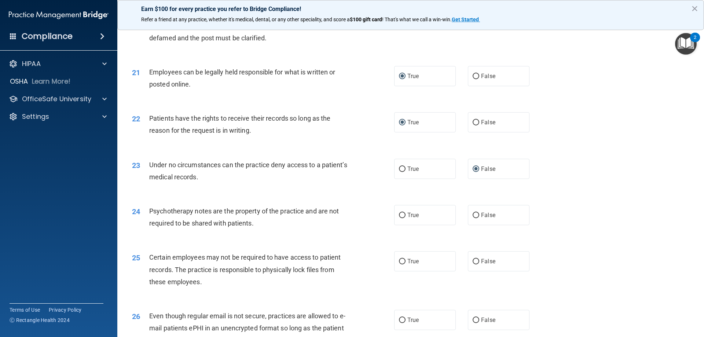
scroll to position [1188, 0]
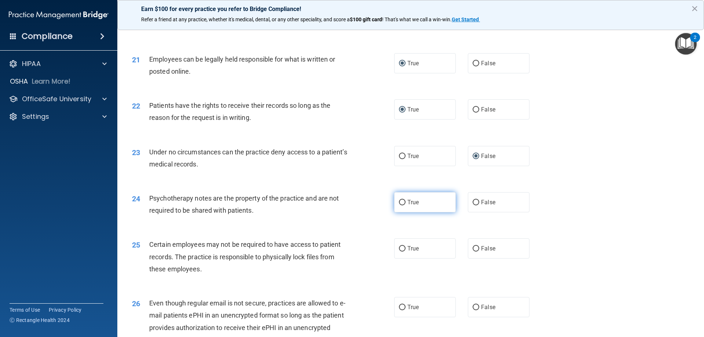
click at [399, 205] on input "True" at bounding box center [402, 202] width 7 height 5
radio input "true"
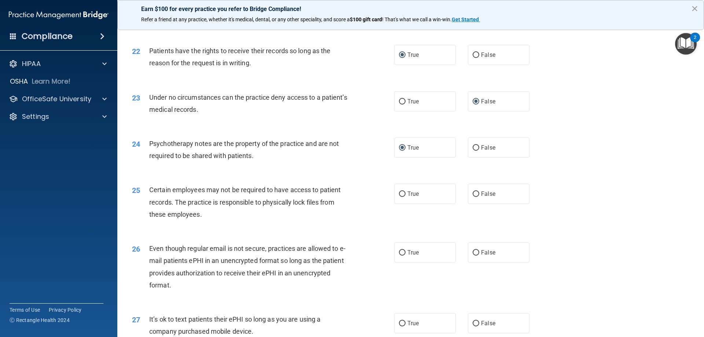
scroll to position [1261, 0]
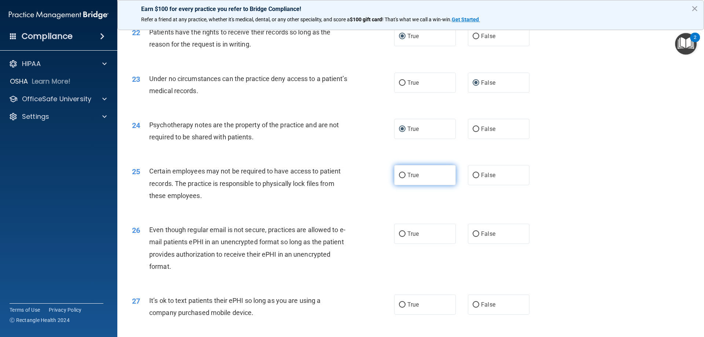
click at [400, 178] on input "True" at bounding box center [402, 175] width 7 height 5
radio input "true"
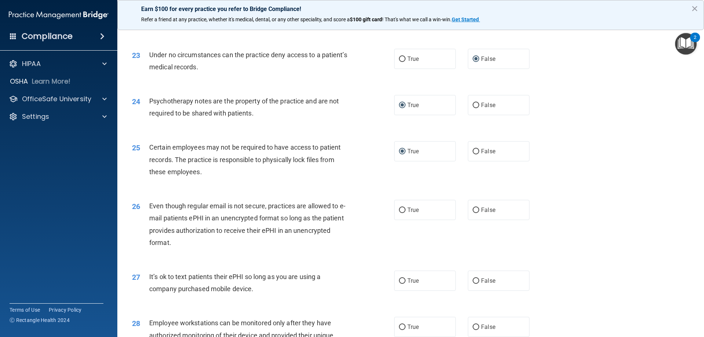
scroll to position [1298, 0]
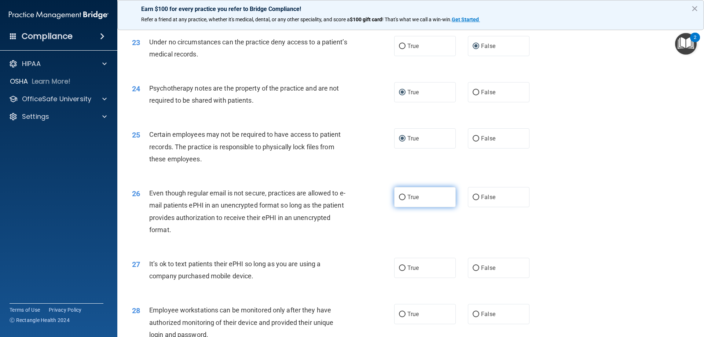
click at [399, 200] on input "True" at bounding box center [402, 197] width 7 height 5
radio input "true"
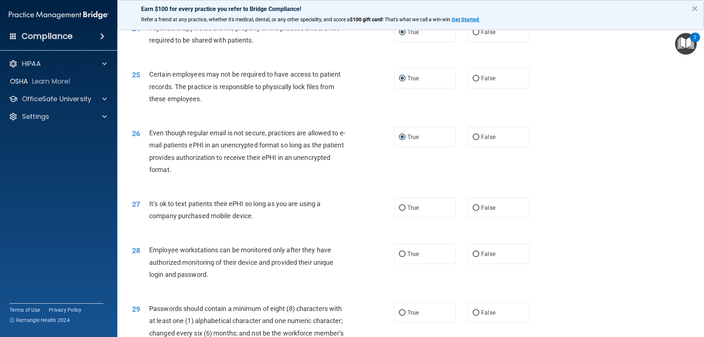
scroll to position [1371, 0]
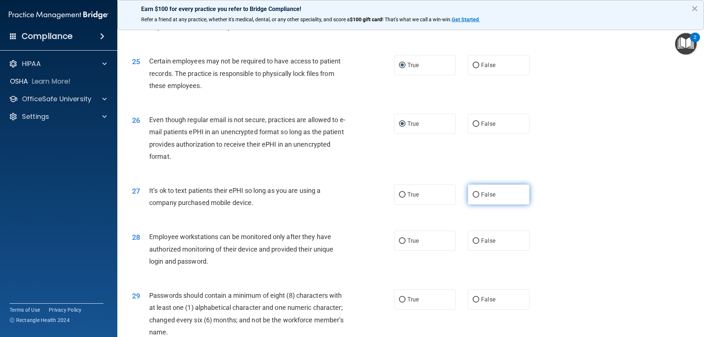
click at [472, 198] on input "False" at bounding box center [475, 194] width 7 height 5
radio input "true"
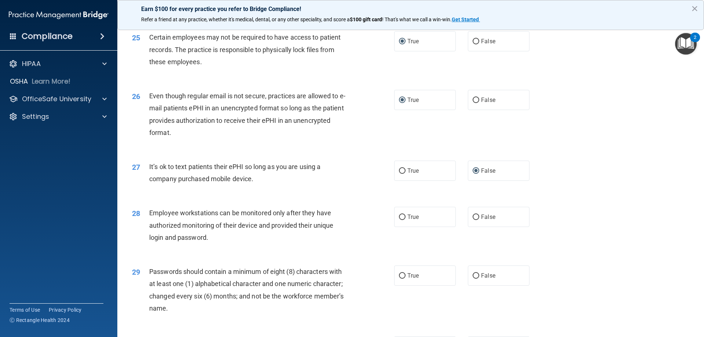
scroll to position [1408, 0]
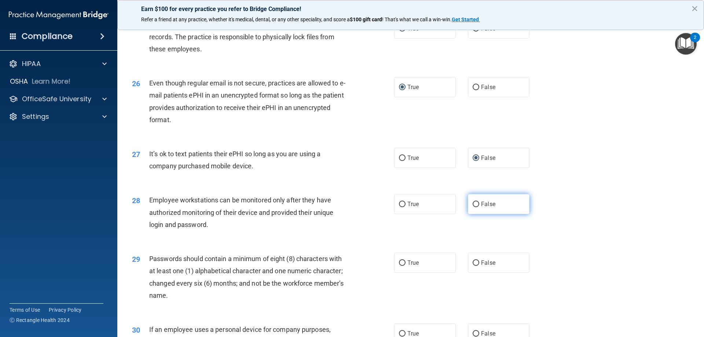
click at [472, 207] on input "False" at bounding box center [475, 204] width 7 height 5
radio input "true"
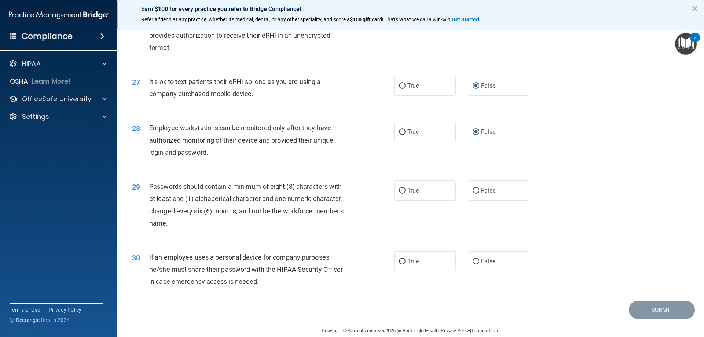
scroll to position [1481, 0]
click at [400, 192] on input "True" at bounding box center [402, 189] width 7 height 5
radio input "true"
click at [473, 263] on input "False" at bounding box center [475, 260] width 7 height 5
radio input "true"
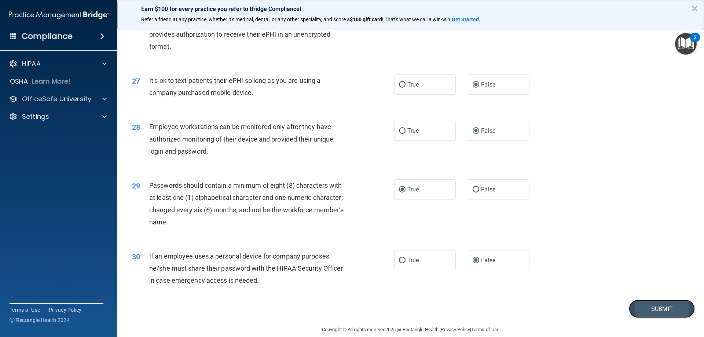
click at [640, 316] on button "Submit" at bounding box center [662, 308] width 66 height 19
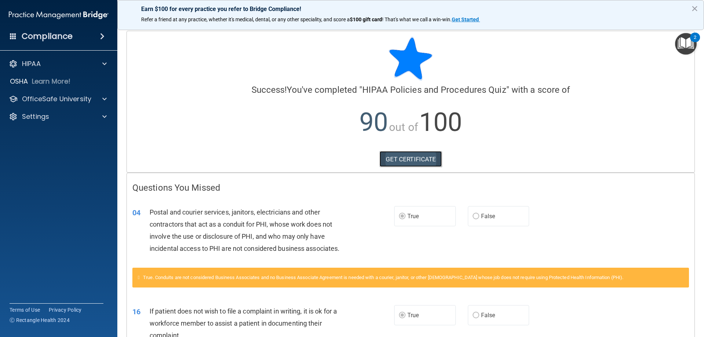
click at [412, 157] on link "GET CERTIFICATE" at bounding box center [410, 159] width 63 height 16
click at [104, 67] on span at bounding box center [104, 63] width 4 height 9
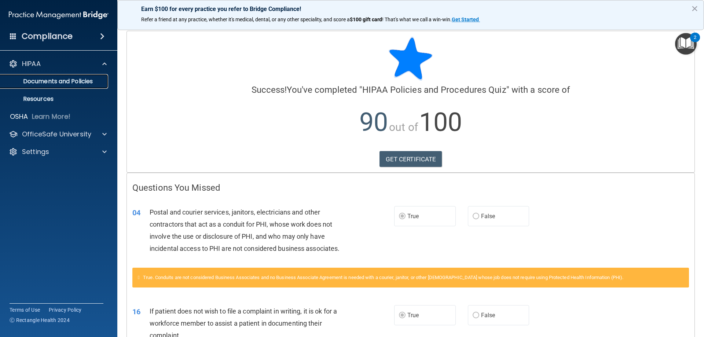
click at [66, 81] on p "Documents and Policies" at bounding box center [55, 81] width 100 height 7
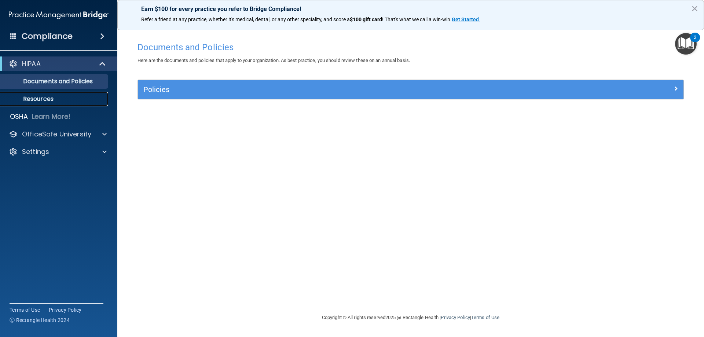
click at [47, 97] on p "Resources" at bounding box center [55, 98] width 100 height 7
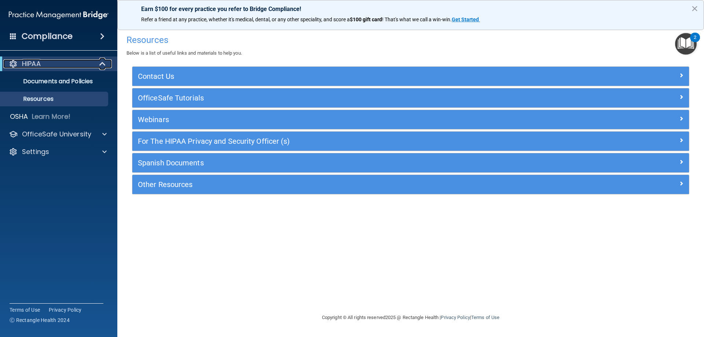
click at [98, 63] on div at bounding box center [103, 63] width 18 height 9
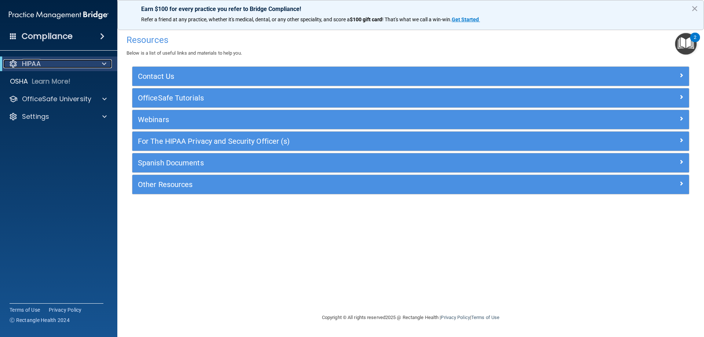
click at [11, 66] on div at bounding box center [13, 63] width 9 height 9
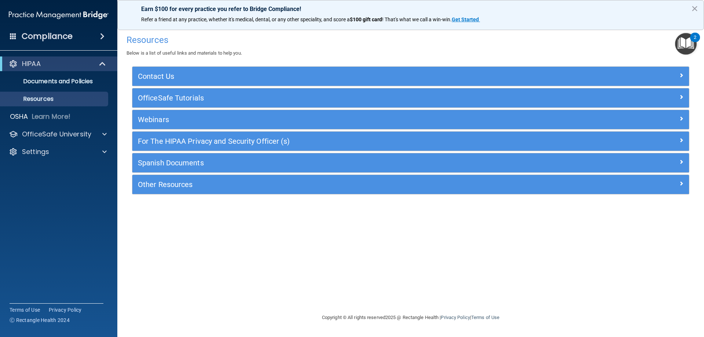
click at [101, 37] on span at bounding box center [102, 36] width 4 height 9
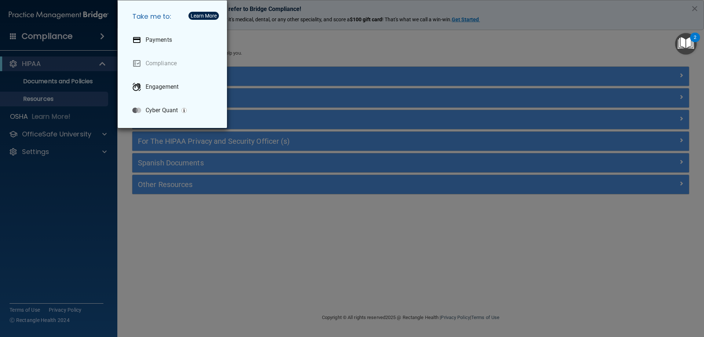
click at [79, 147] on div "Take me to: Payments Compliance Engagement Cyber Quant" at bounding box center [352, 168] width 704 height 337
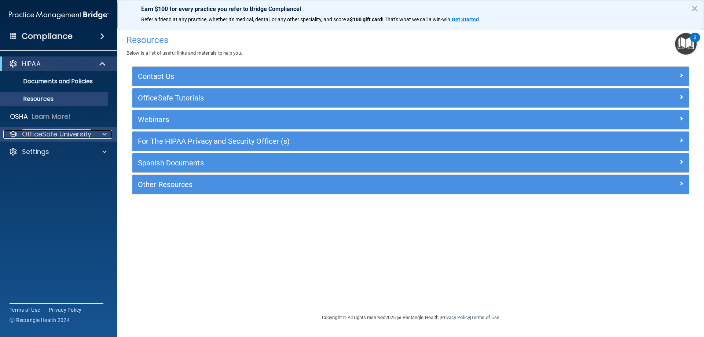
click at [101, 133] on div at bounding box center [103, 134] width 18 height 9
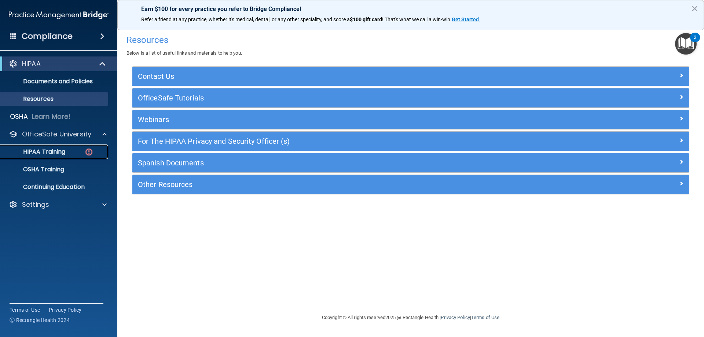
click at [56, 152] on p "HIPAA Training" at bounding box center [35, 151] width 60 height 7
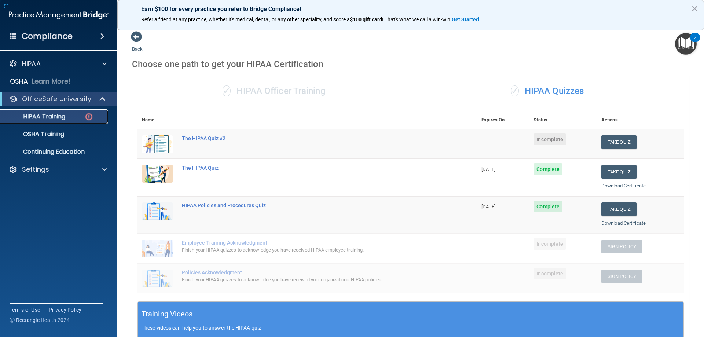
click at [63, 118] on p "HIPAA Training" at bounding box center [35, 116] width 60 height 7
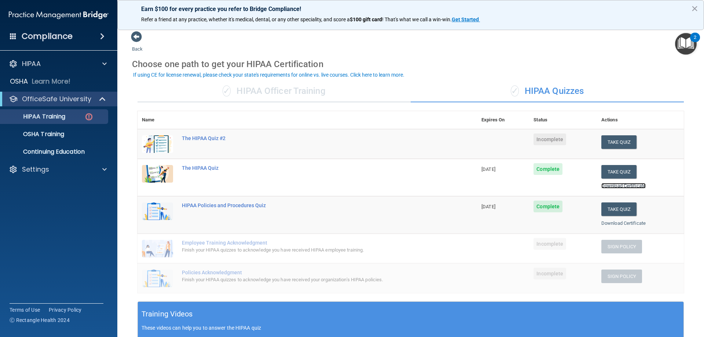
click at [605, 184] on link "Download Certificate" at bounding box center [623, 185] width 44 height 5
click at [618, 143] on button "Take Quiz" at bounding box center [618, 142] width 35 height 14
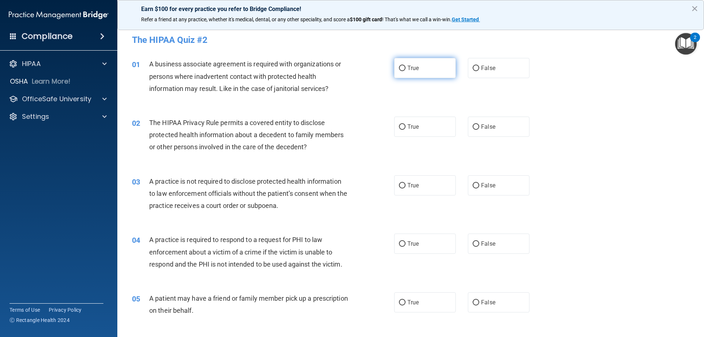
click at [407, 71] on span "True" at bounding box center [412, 68] width 11 height 7
click at [405, 71] on input "True" at bounding box center [402, 68] width 7 height 5
radio input "true"
click at [404, 132] on label "True" at bounding box center [425, 127] width 62 height 20
click at [404, 130] on input "True" at bounding box center [402, 126] width 7 height 5
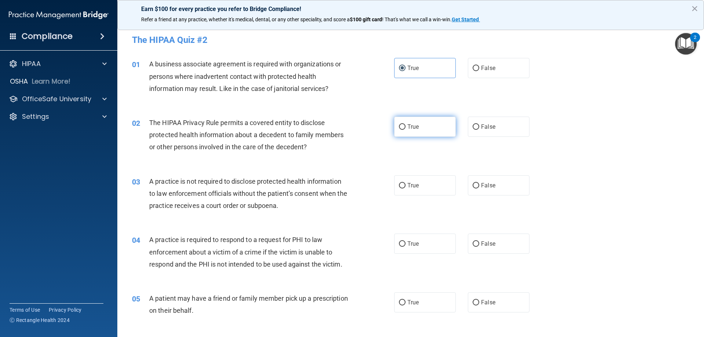
radio input "true"
click at [492, 187] on label "False" at bounding box center [499, 185] width 62 height 20
click at [479, 187] on input "False" at bounding box center [475, 185] width 7 height 5
radio input "true"
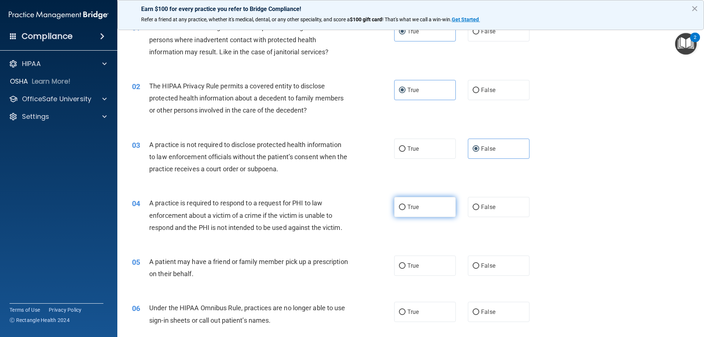
click at [399, 209] on input "True" at bounding box center [402, 207] width 7 height 5
radio input "true"
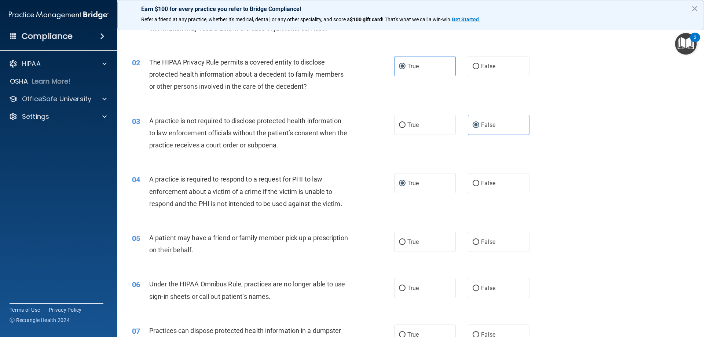
scroll to position [73, 0]
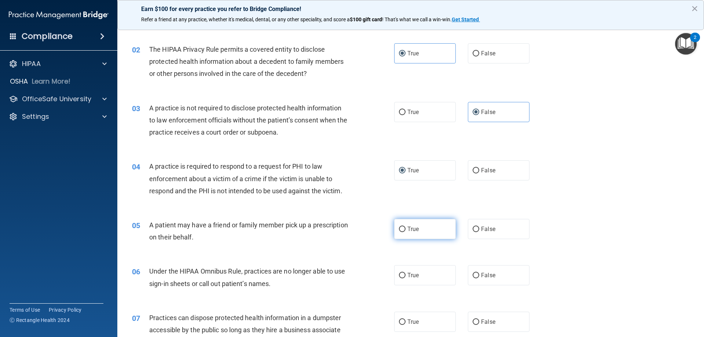
click at [450, 224] on label "True" at bounding box center [425, 229] width 62 height 20
click at [405, 227] on input "True" at bounding box center [402, 229] width 7 height 5
radio input "true"
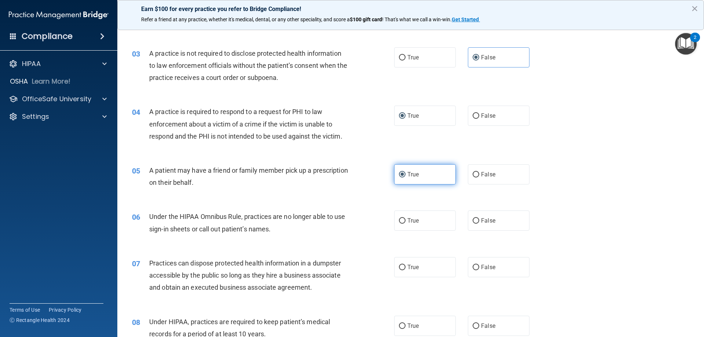
scroll to position [147, 0]
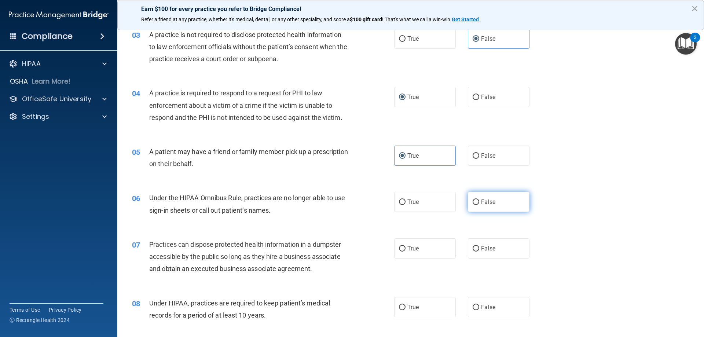
click at [475, 207] on label "False" at bounding box center [499, 202] width 62 height 20
click at [475, 205] on input "False" at bounding box center [475, 201] width 7 height 5
radio input "true"
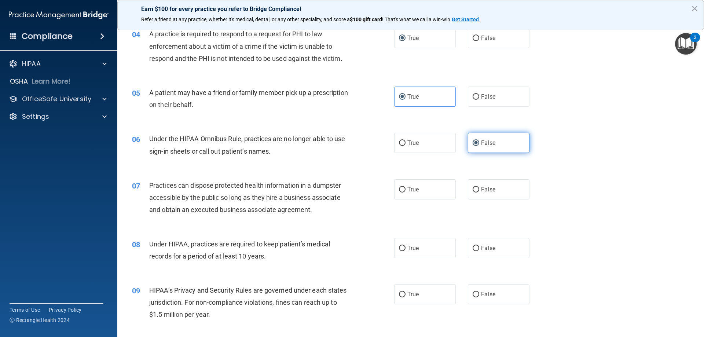
scroll to position [220, 0]
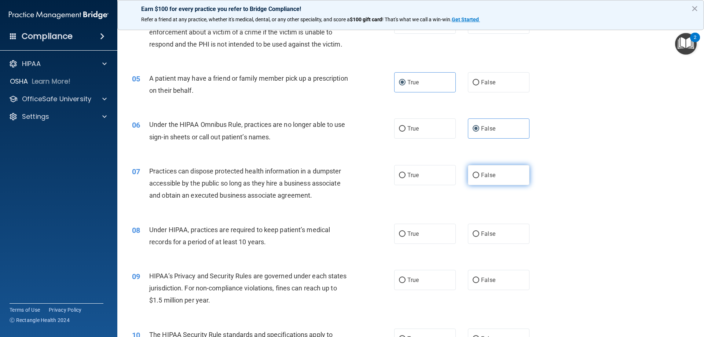
click at [481, 174] on span "False" at bounding box center [488, 175] width 14 height 7
click at [479, 174] on input "False" at bounding box center [475, 175] width 7 height 5
radio input "true"
click at [474, 233] on input "False" at bounding box center [475, 233] width 7 height 5
radio input "true"
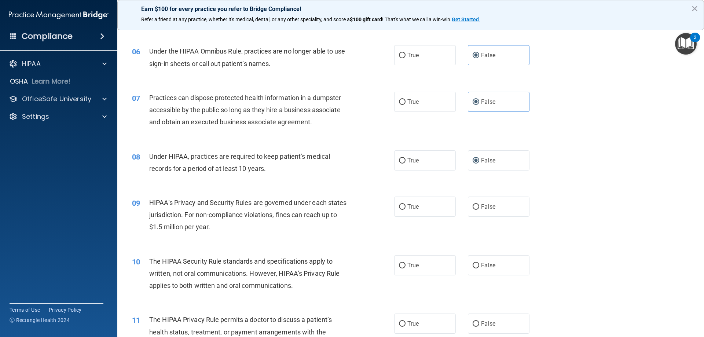
scroll to position [257, 0]
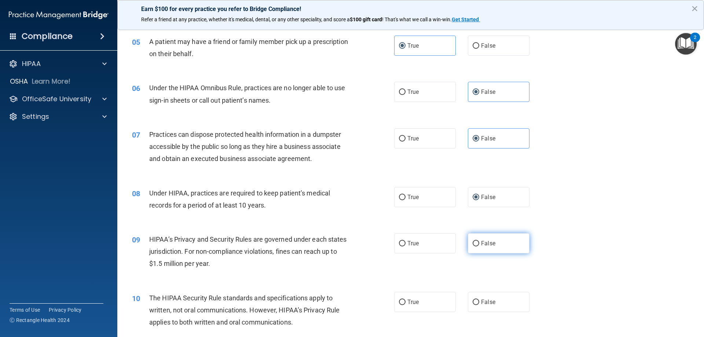
click at [472, 241] on input "False" at bounding box center [475, 243] width 7 height 5
radio input "true"
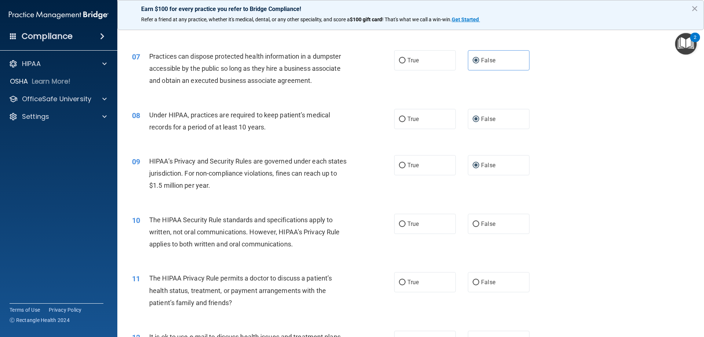
scroll to position [367, 0]
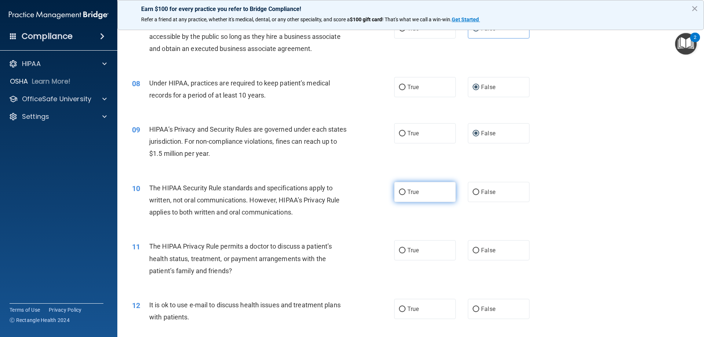
click at [401, 196] on label "True" at bounding box center [425, 192] width 62 height 20
click at [401, 195] on input "True" at bounding box center [402, 192] width 7 height 5
radio input "true"
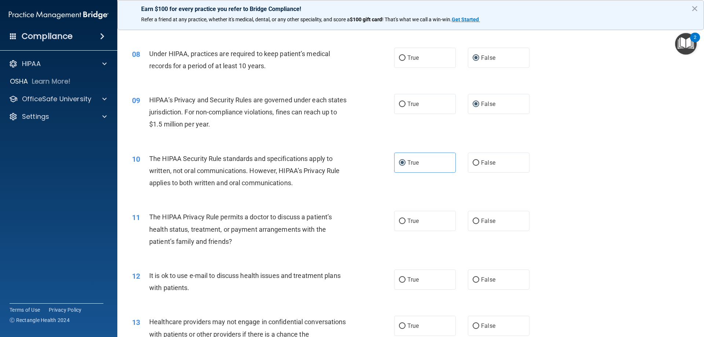
scroll to position [440, 0]
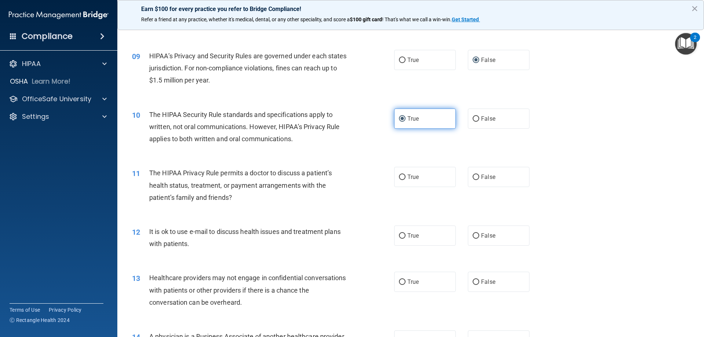
click at [402, 121] on input "True" at bounding box center [402, 118] width 7 height 5
click at [483, 173] on label "False" at bounding box center [499, 177] width 62 height 20
click at [479, 174] on input "False" at bounding box center [475, 176] width 7 height 5
radio input "true"
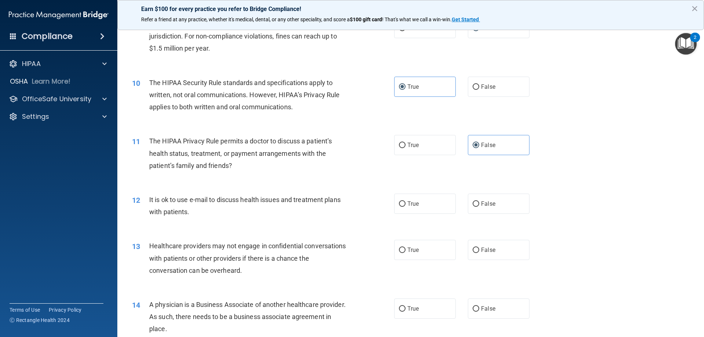
scroll to position [513, 0]
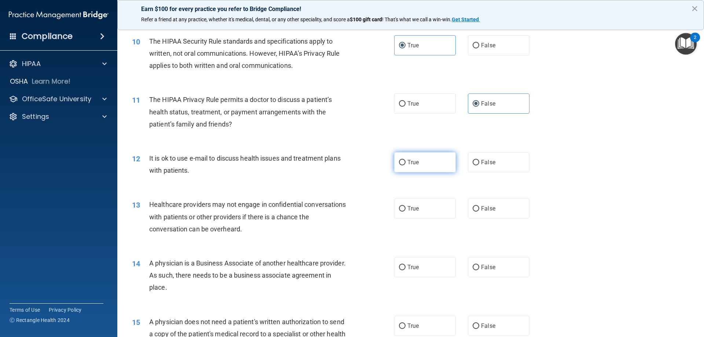
click at [419, 167] on label "True" at bounding box center [425, 162] width 62 height 20
click at [405, 165] on input "True" at bounding box center [402, 162] width 7 height 5
radio input "true"
click at [442, 209] on label "True" at bounding box center [425, 208] width 62 height 20
click at [405, 209] on input "True" at bounding box center [402, 208] width 7 height 5
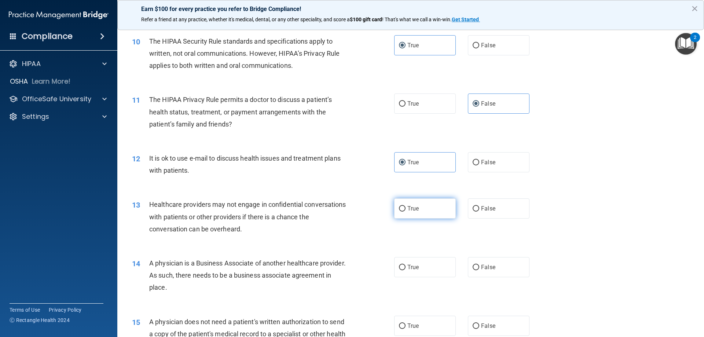
radio input "true"
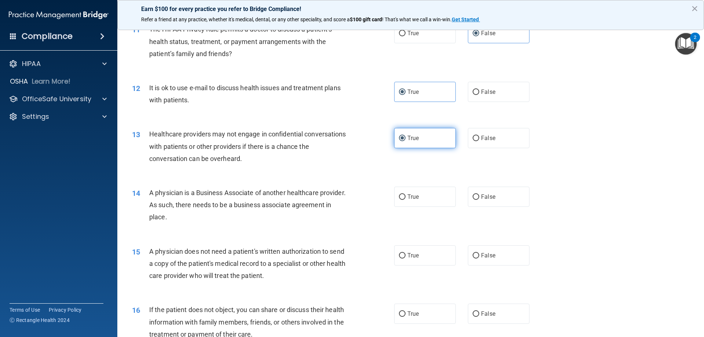
scroll to position [586, 0]
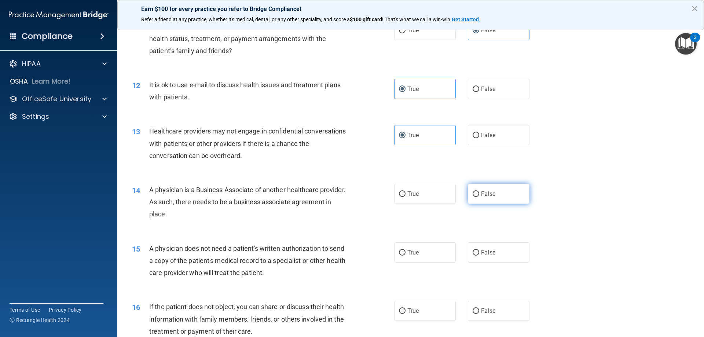
click at [472, 202] on label "False" at bounding box center [499, 194] width 62 height 20
click at [472, 197] on input "False" at bounding box center [475, 193] width 7 height 5
radio input "true"
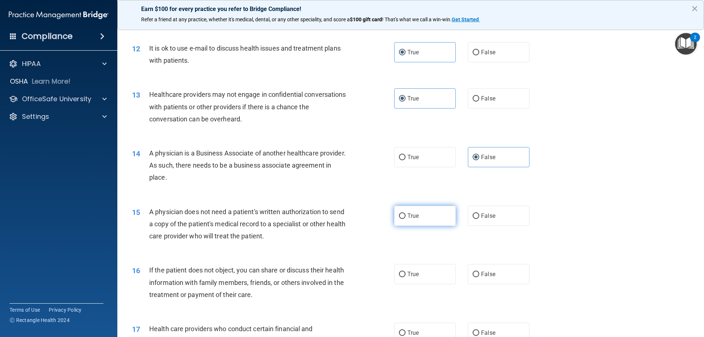
click at [399, 214] on input "True" at bounding box center [402, 215] width 7 height 5
radio input "true"
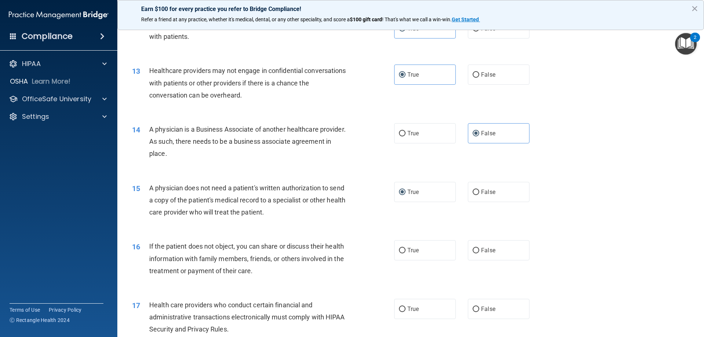
scroll to position [696, 0]
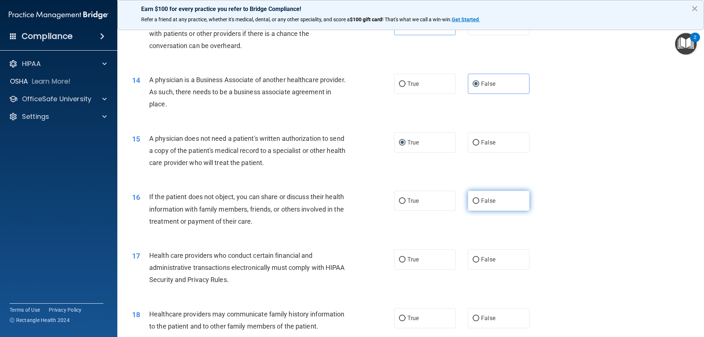
click at [472, 199] on input "False" at bounding box center [475, 200] width 7 height 5
radio input "true"
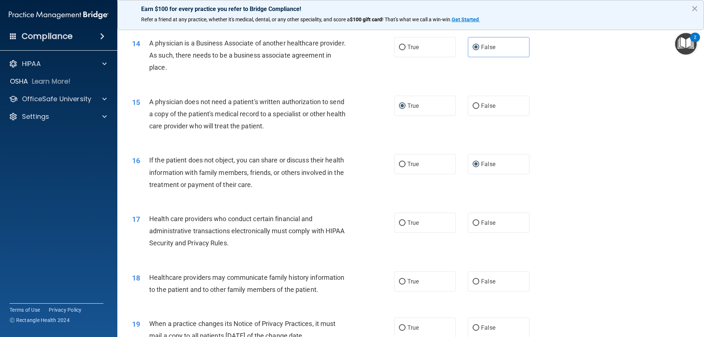
scroll to position [770, 0]
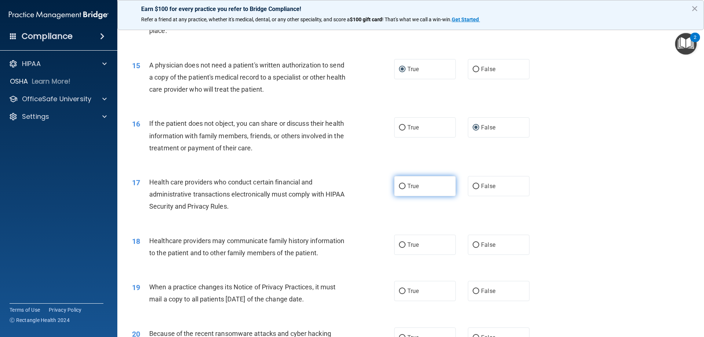
click at [431, 188] on label "True" at bounding box center [425, 186] width 62 height 20
click at [405, 188] on input "True" at bounding box center [402, 186] width 7 height 5
radio input "true"
click at [472, 247] on input "False" at bounding box center [475, 244] width 7 height 5
radio input "true"
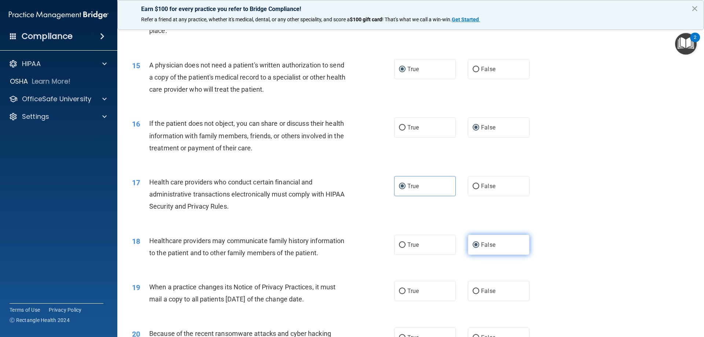
scroll to position [806, 0]
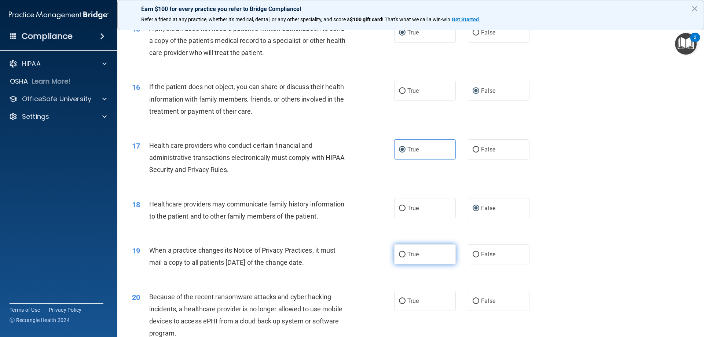
click at [451, 249] on label "True" at bounding box center [425, 254] width 62 height 20
click at [405, 252] on input "True" at bounding box center [402, 254] width 7 height 5
radio input "true"
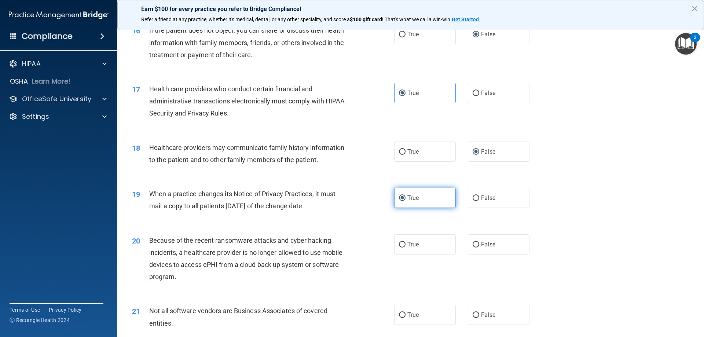
scroll to position [880, 0]
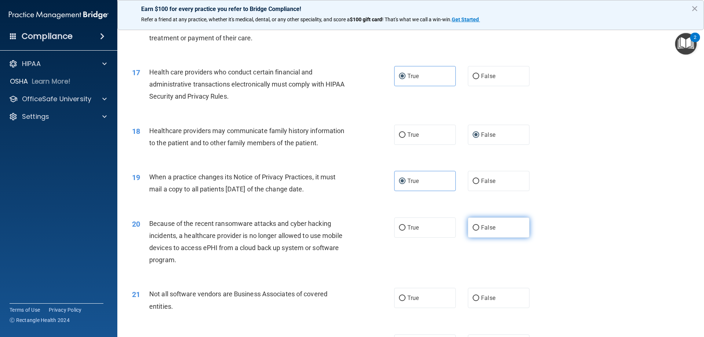
click at [471, 234] on label "False" at bounding box center [499, 227] width 62 height 20
click at [472, 231] on input "False" at bounding box center [475, 227] width 7 height 5
radio input "true"
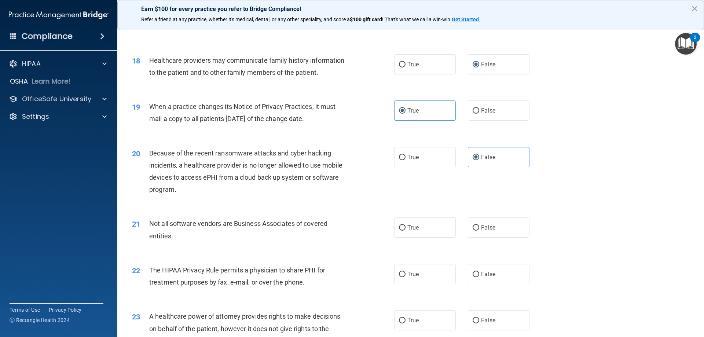
scroll to position [953, 0]
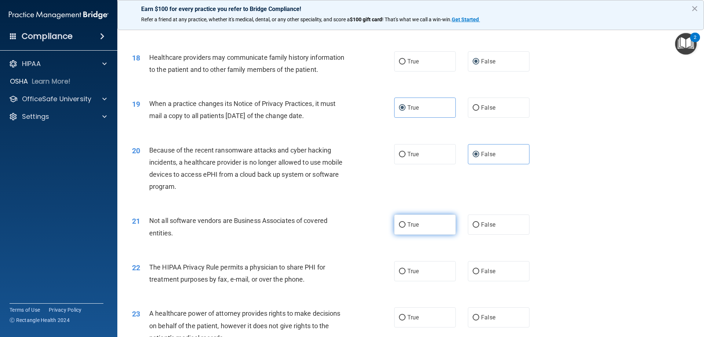
click at [449, 233] on label "True" at bounding box center [425, 224] width 62 height 20
click at [405, 228] on input "True" at bounding box center [402, 224] width 7 height 5
radio input "true"
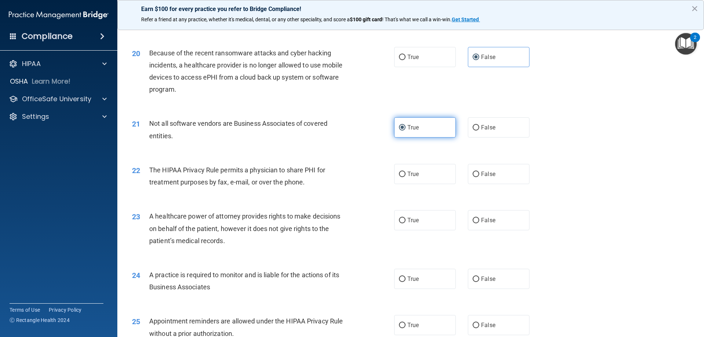
scroll to position [1063, 0]
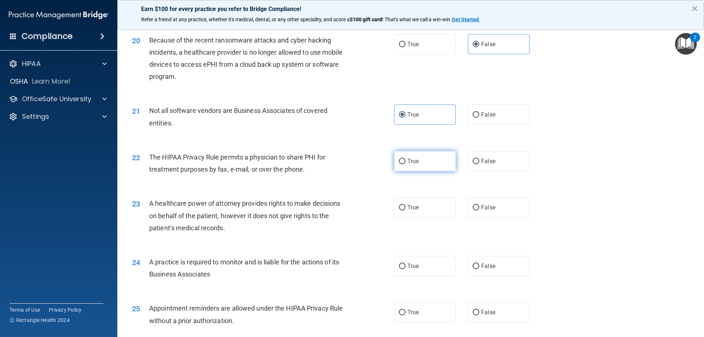
click at [400, 169] on label "True" at bounding box center [425, 161] width 62 height 20
click at [400, 164] on input "True" at bounding box center [402, 161] width 7 height 5
radio input "true"
click at [472, 208] on input "False" at bounding box center [475, 207] width 7 height 5
radio input "true"
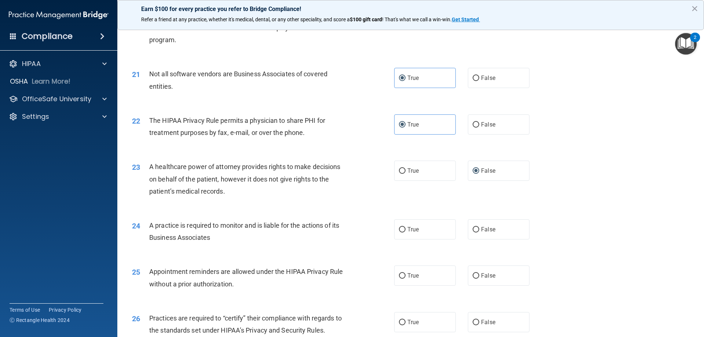
scroll to position [1136, 0]
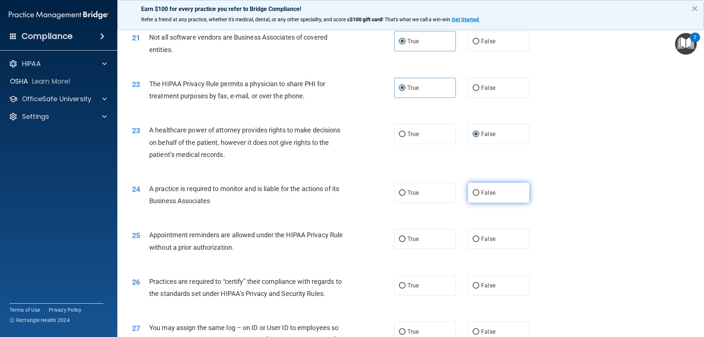
click at [471, 202] on label "False" at bounding box center [499, 193] width 62 height 20
click at [472, 196] on input "False" at bounding box center [475, 192] width 7 height 5
radio input "true"
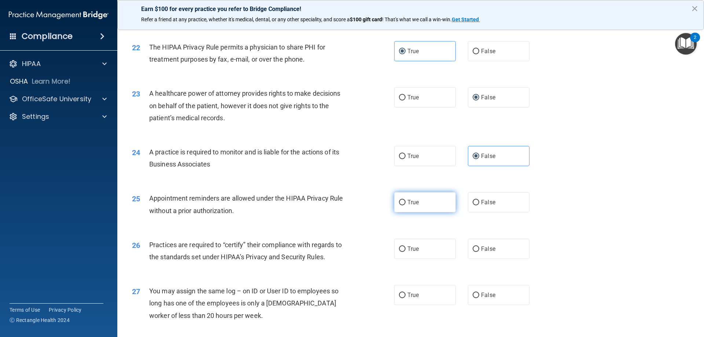
click at [451, 203] on label "True" at bounding box center [425, 202] width 62 height 20
click at [405, 203] on input "True" at bounding box center [402, 202] width 7 height 5
radio input "true"
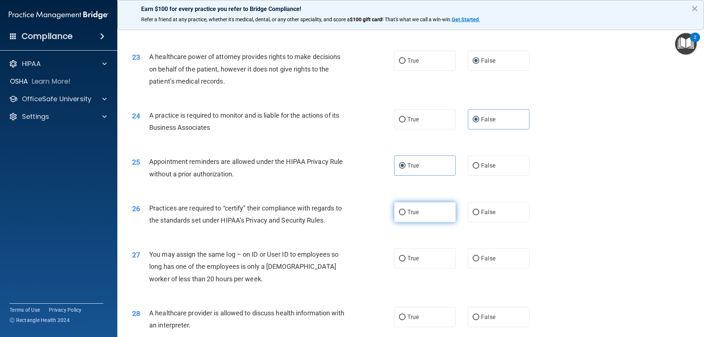
click at [426, 207] on label "True" at bounding box center [425, 212] width 62 height 20
click at [405, 210] on input "True" at bounding box center [402, 212] width 7 height 5
radio input "true"
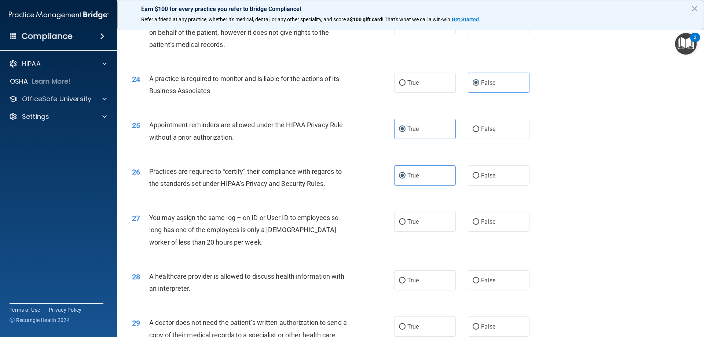
scroll to position [1283, 0]
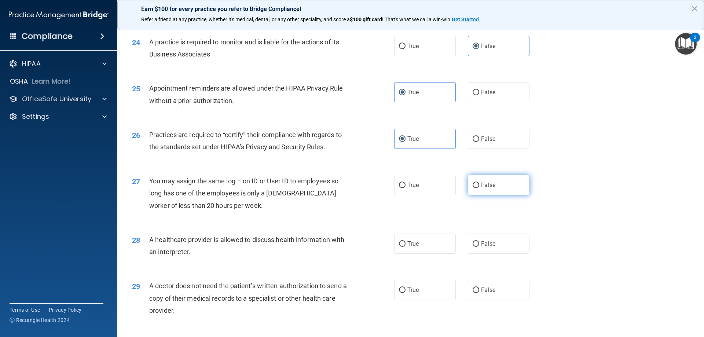
click at [468, 194] on label "False" at bounding box center [499, 185] width 62 height 20
click at [472, 188] on input "False" at bounding box center [475, 185] width 7 height 5
radio input "true"
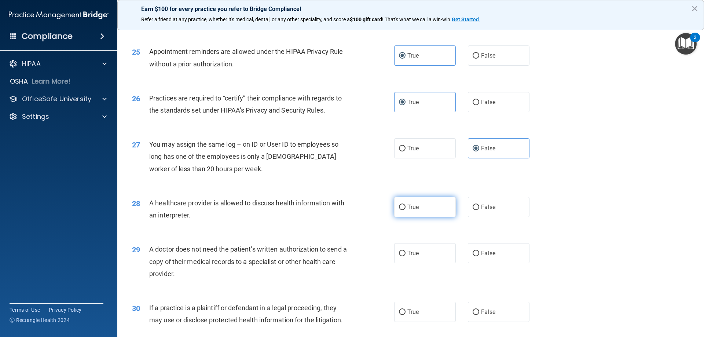
click at [426, 208] on label "True" at bounding box center [425, 207] width 62 height 20
click at [405, 208] on input "True" at bounding box center [402, 207] width 7 height 5
radio input "true"
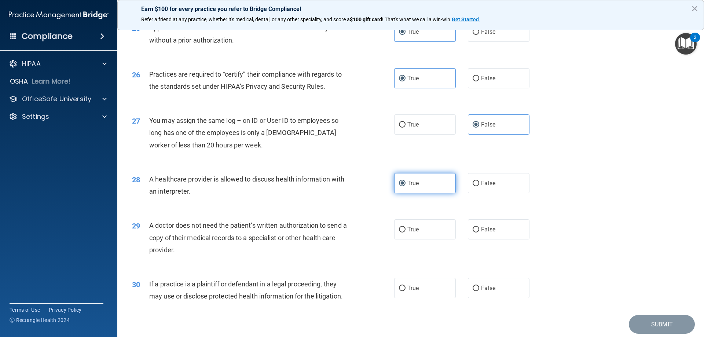
scroll to position [1356, 0]
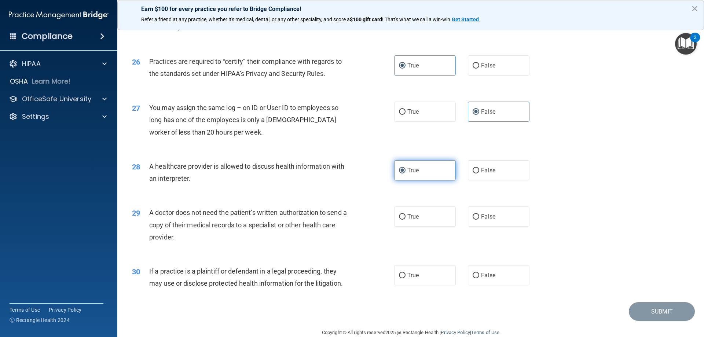
click at [425, 208] on label "True" at bounding box center [425, 216] width 62 height 20
click at [405, 214] on input "True" at bounding box center [402, 216] width 7 height 5
radio input "true"
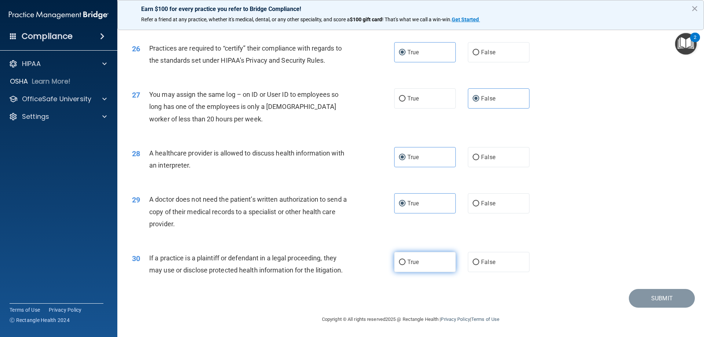
click at [407, 261] on span "True" at bounding box center [412, 261] width 11 height 7
click at [405, 261] on input "True" at bounding box center [402, 262] width 7 height 5
radio input "true"
click at [629, 298] on button "Submit" at bounding box center [662, 298] width 66 height 19
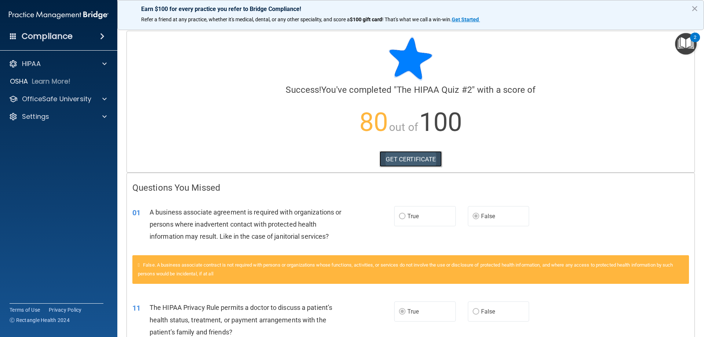
click at [415, 156] on link "GET CERTIFICATE" at bounding box center [410, 159] width 63 height 16
click at [105, 64] on span at bounding box center [104, 63] width 4 height 9
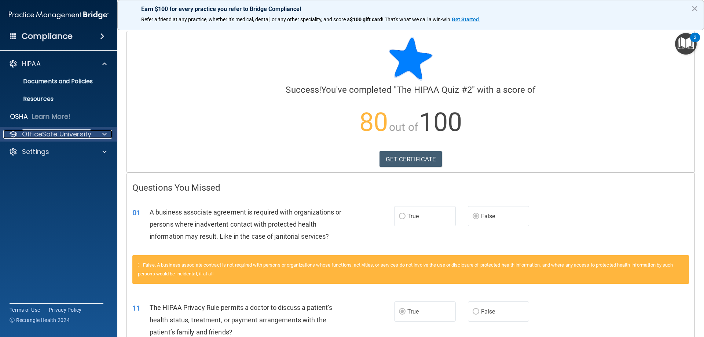
click at [103, 135] on span at bounding box center [104, 134] width 4 height 9
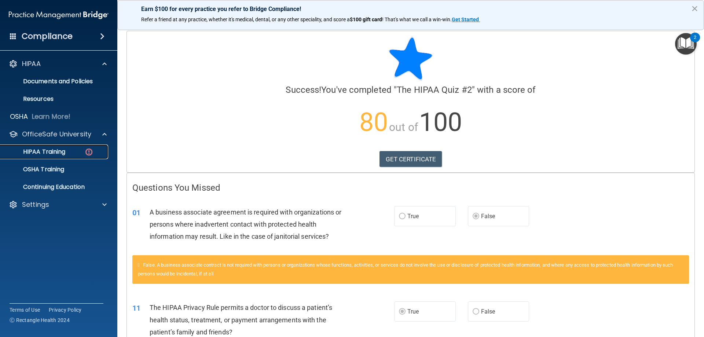
click at [92, 151] on img at bounding box center [88, 151] width 9 height 9
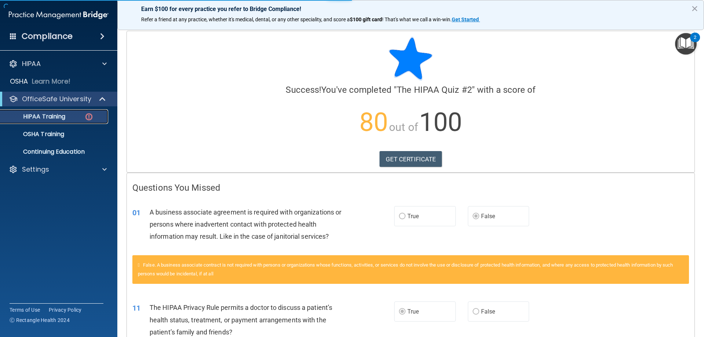
click at [90, 121] on img at bounding box center [88, 116] width 9 height 9
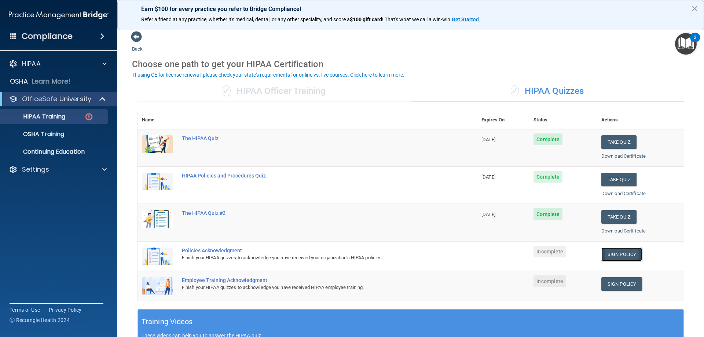
click at [624, 254] on link "Sign Policy" at bounding box center [621, 254] width 41 height 14
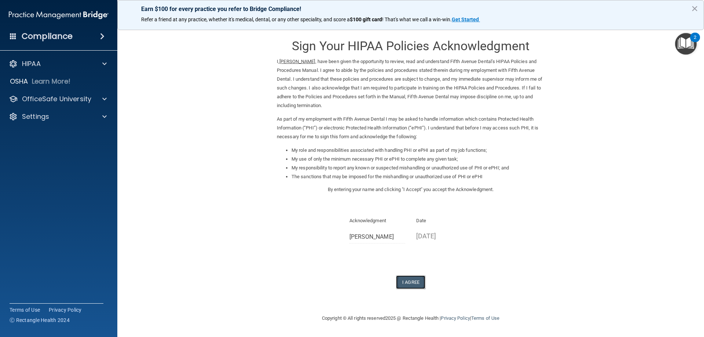
click at [406, 278] on button "I Agree" at bounding box center [410, 282] width 29 height 14
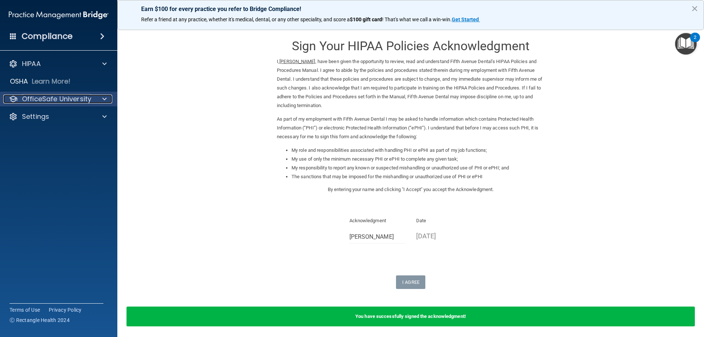
click at [106, 99] on span at bounding box center [104, 99] width 4 height 9
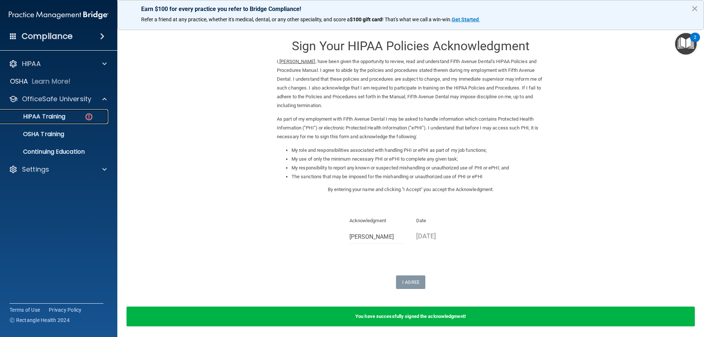
click at [90, 116] on img at bounding box center [88, 116] width 9 height 9
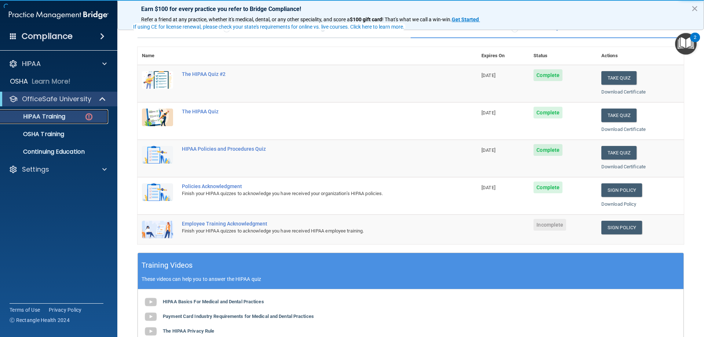
scroll to position [73, 0]
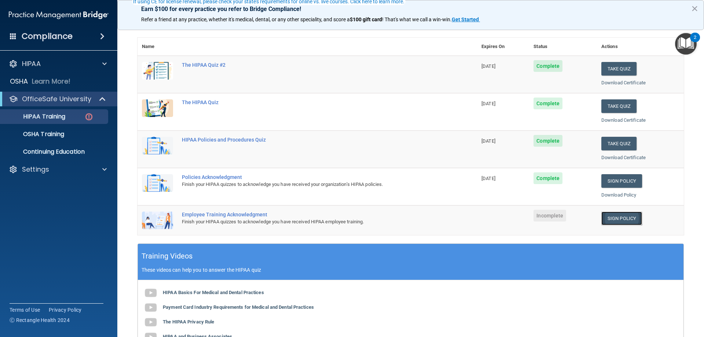
click at [611, 220] on link "Sign Policy" at bounding box center [621, 219] width 41 height 14
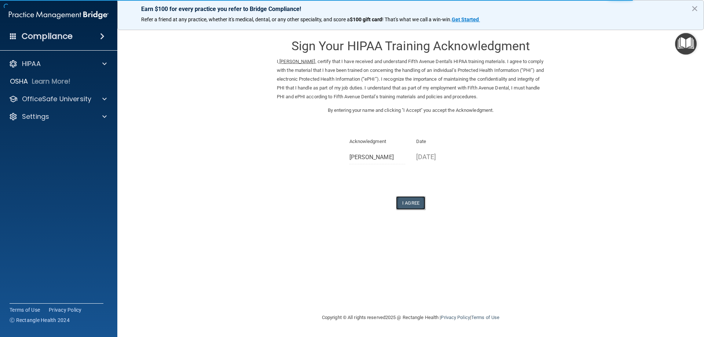
click at [414, 205] on button "I Agree" at bounding box center [410, 203] width 29 height 14
